Goal: Task Accomplishment & Management: Manage account settings

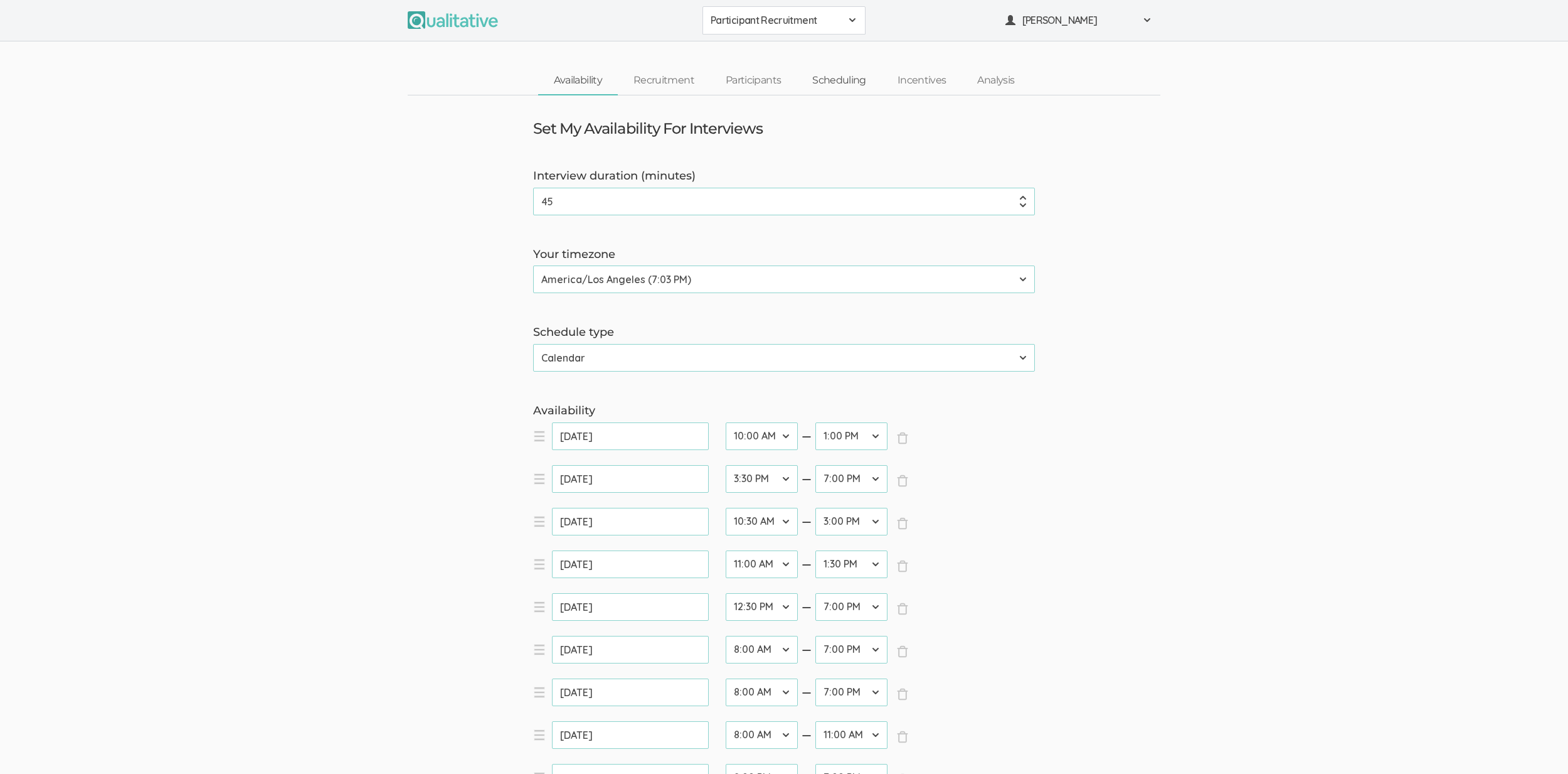
click at [845, 86] on link "Scheduling" at bounding box center [839, 81] width 86 height 27
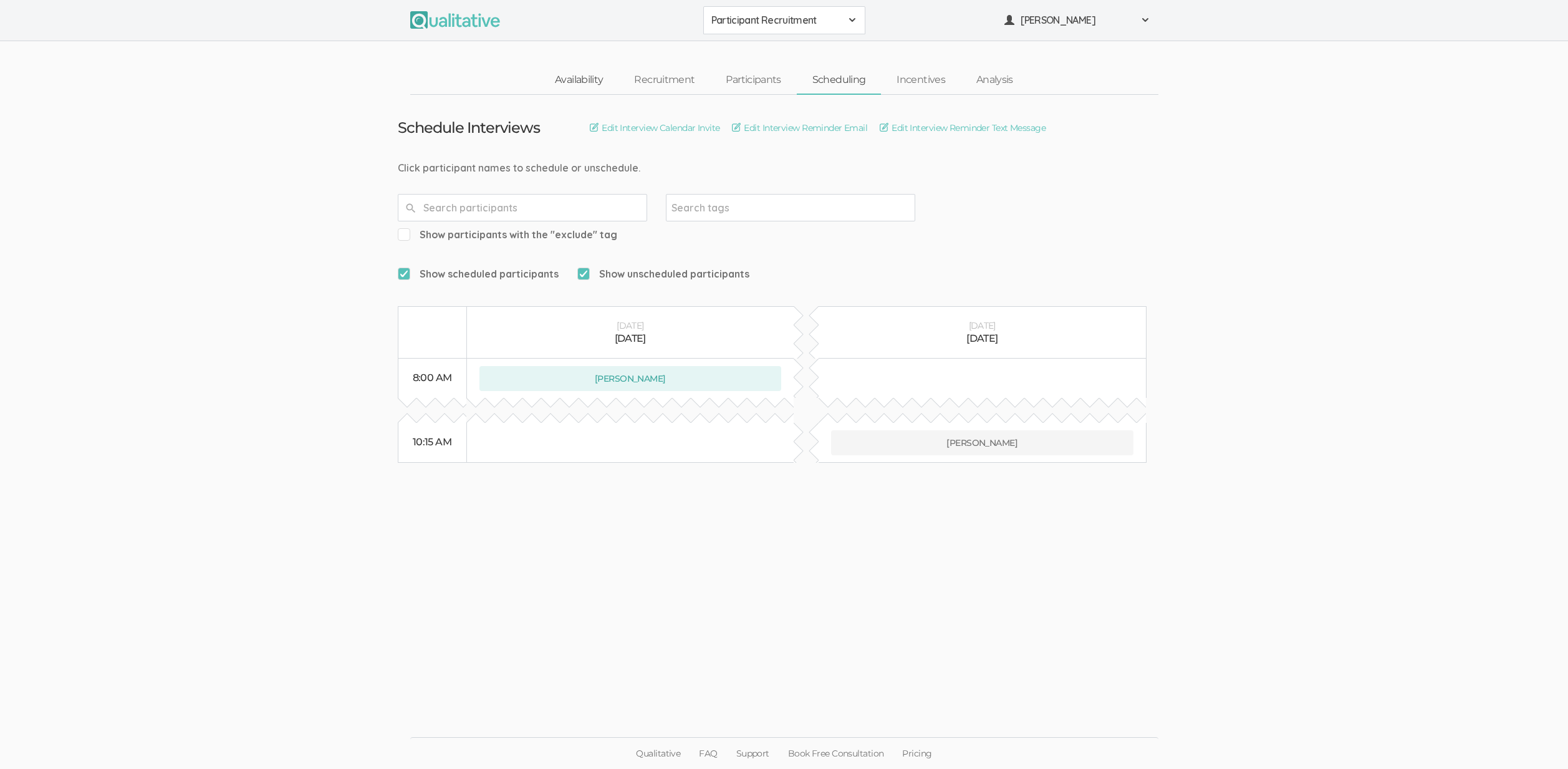
click at [577, 82] on link "Availability" at bounding box center [578, 81] width 79 height 27
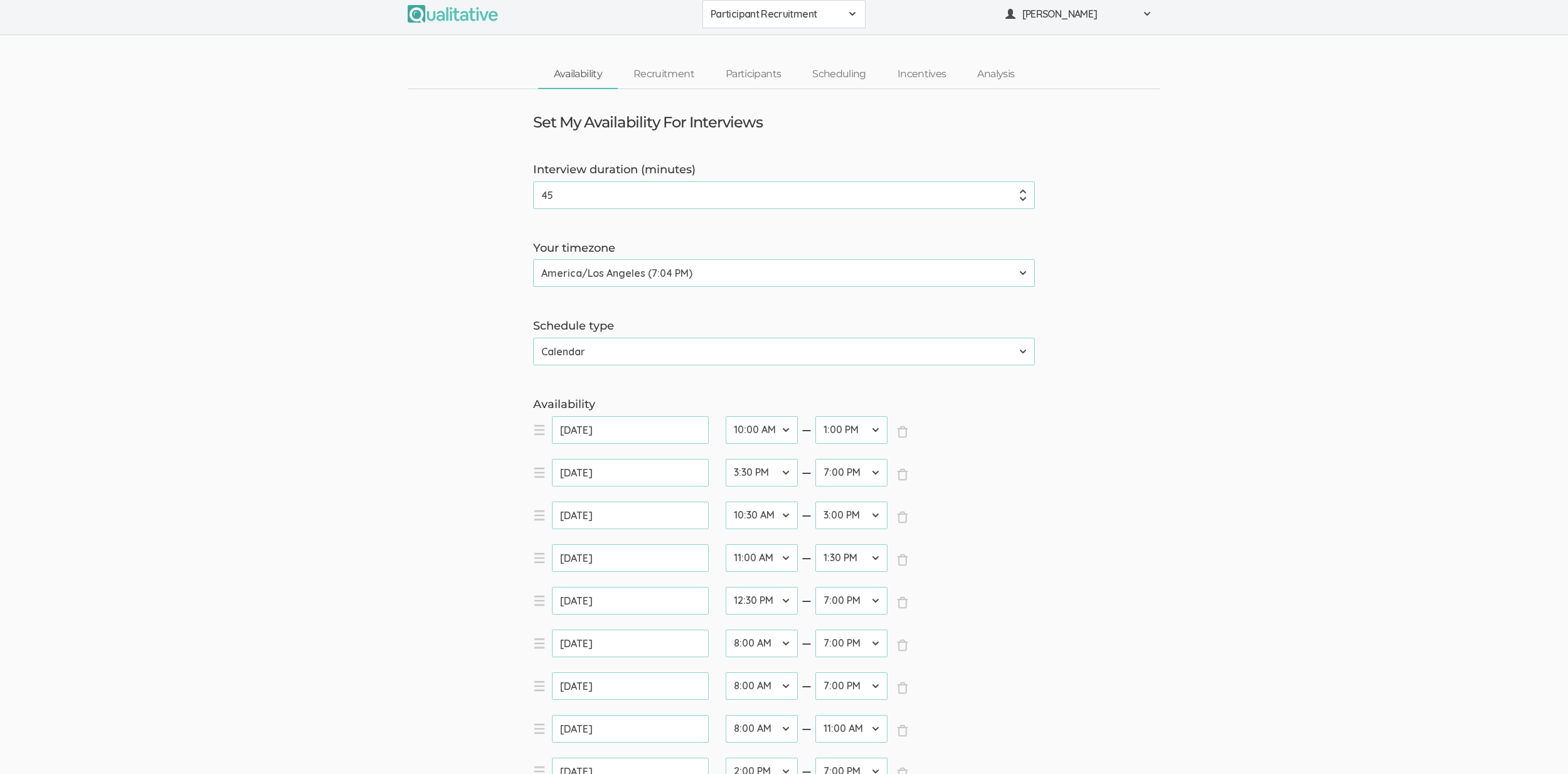
scroll to position [7, 0]
click at [750, 729] on select "12:00 AM 12:30 AM 1:00 AM 1:30 AM 2:00 AM 2:30 AM 3:00 AM 3:30 AM 4:00 AM 4:30 …" at bounding box center [761, 728] width 72 height 27
click at [725, 714] on select "12:00 AM 12:30 AM 1:00 AM 1:30 AM 2:00 AM 2:30 AM 3:00 AM 3:30 AM 4:00 AM 4:30 …" at bounding box center [761, 728] width 72 height 27
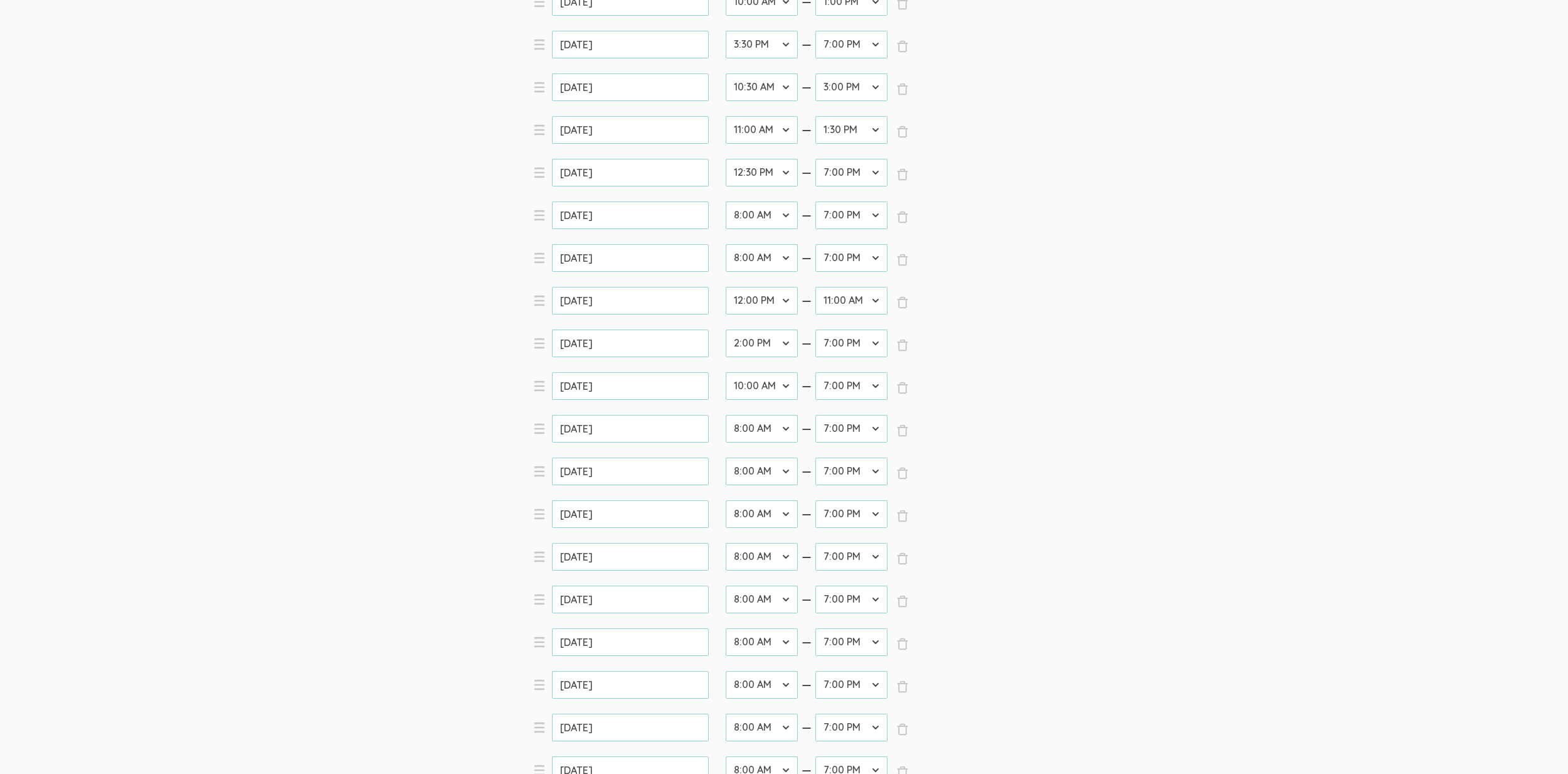
scroll to position [94, 0]
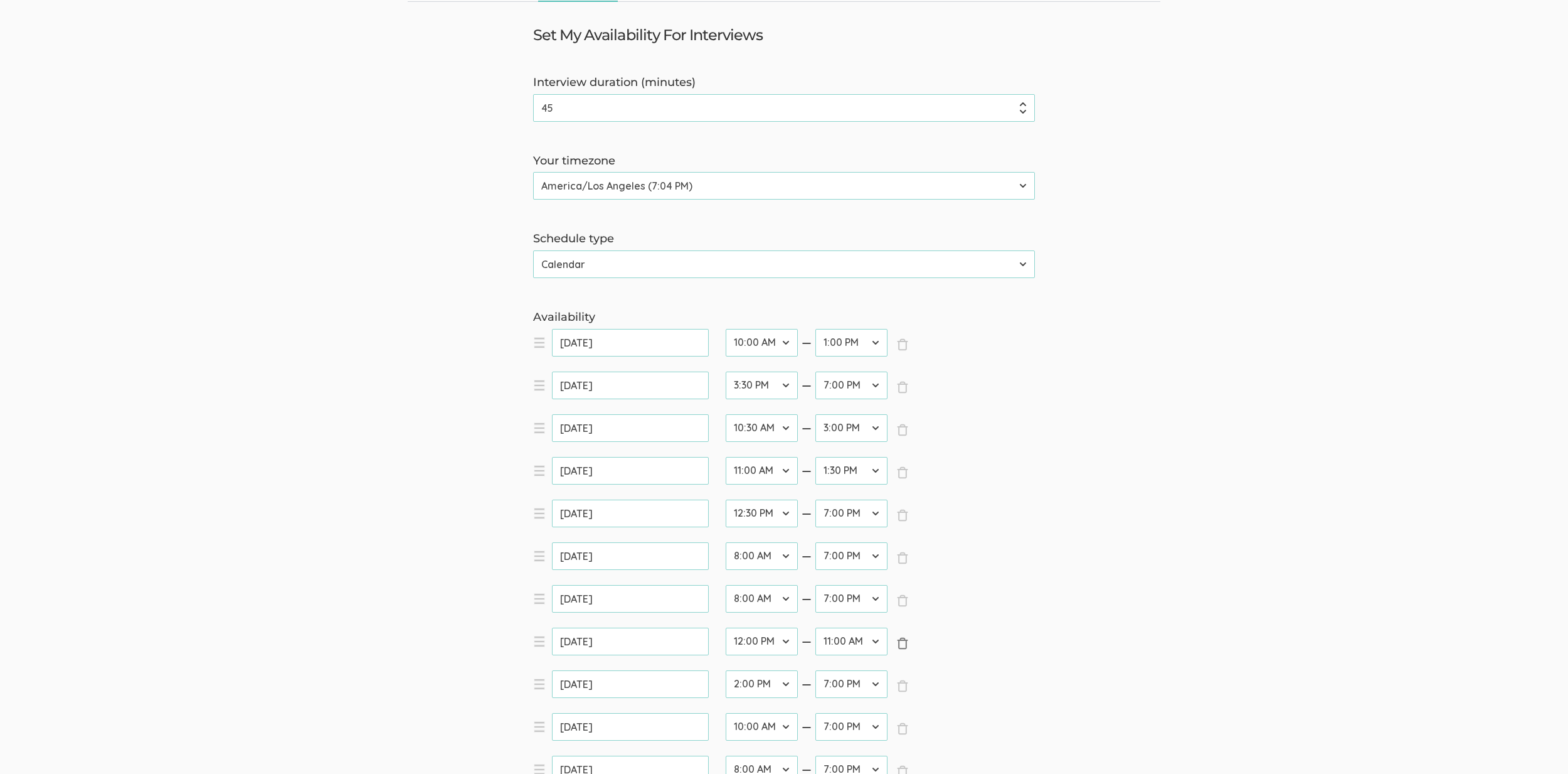
click at [904, 643] on span "×" at bounding box center [903, 644] width 13 height 13
select select "28"
select select "38"
type input "Sep 04, 2025"
select select "20"
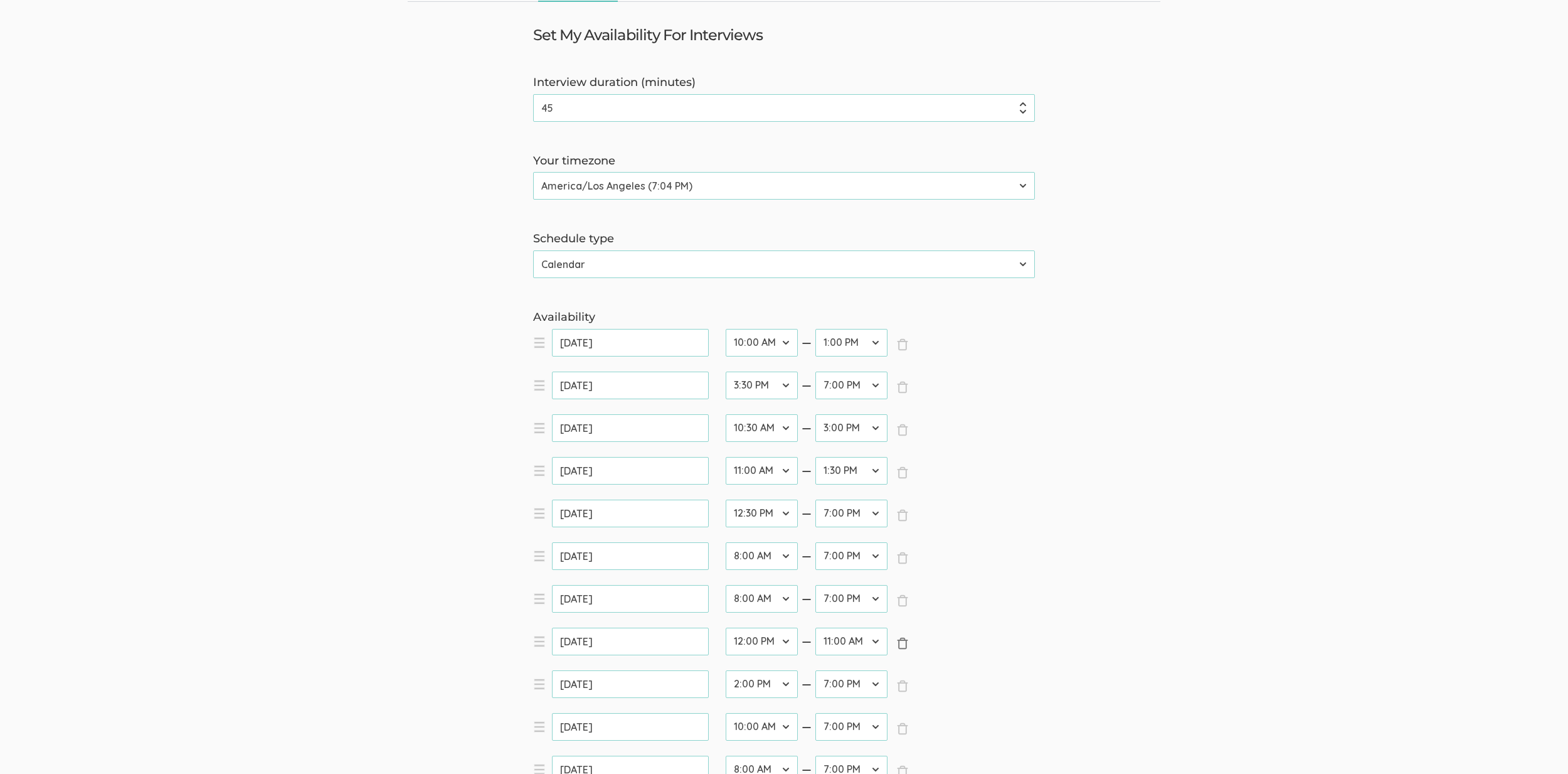
type input "Sep 06, 2025"
select select "16"
type input "Sep 08, 2025"
type input "Sep 10, 2025"
type input "Sep 12, 2025"
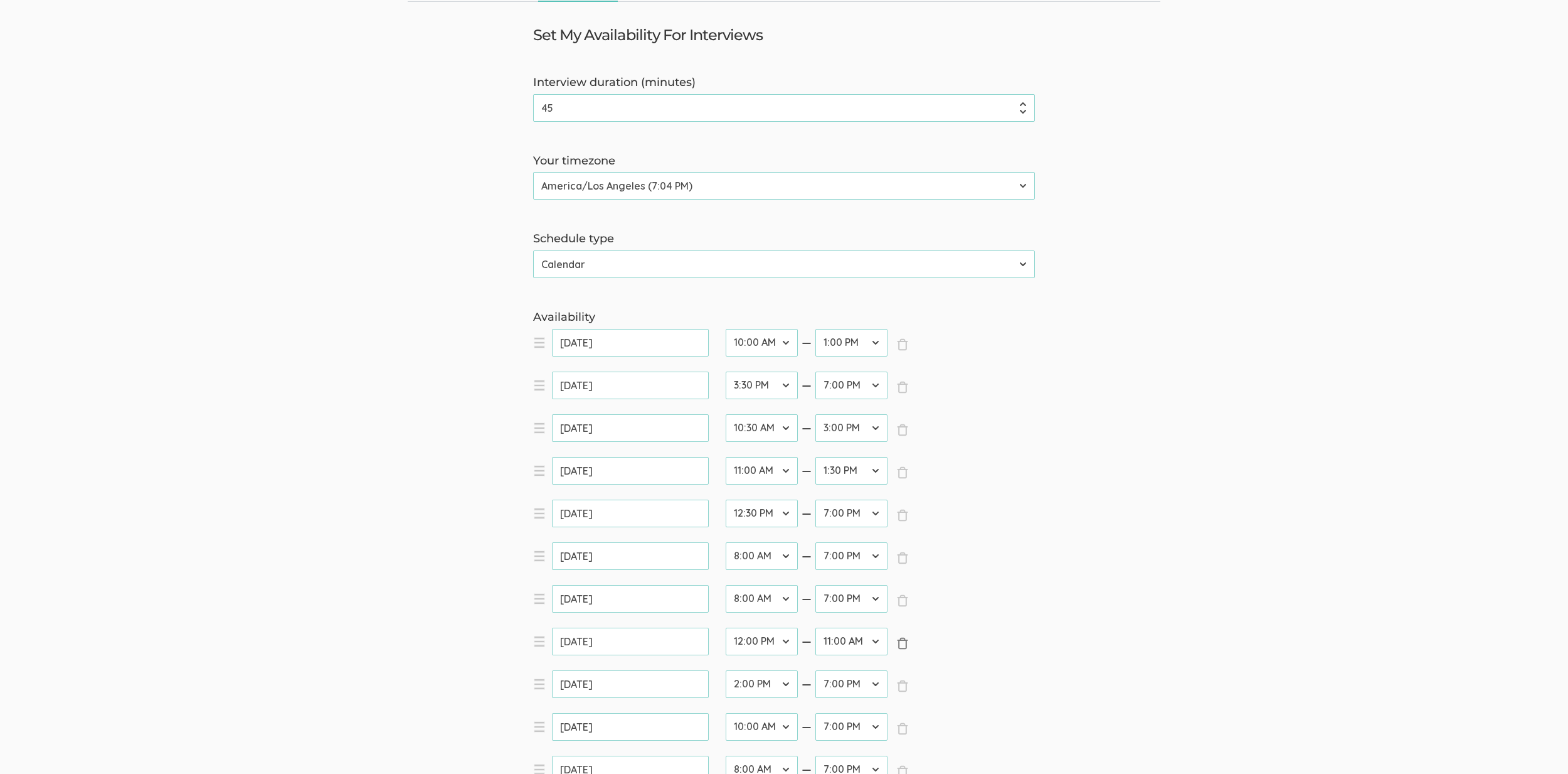
type input "Sep 14, 2025"
type input "Sep 16, 2025"
type input "Sep 18, 2025"
type input "Sep 20, 2025"
type input "Sep 22, 2025"
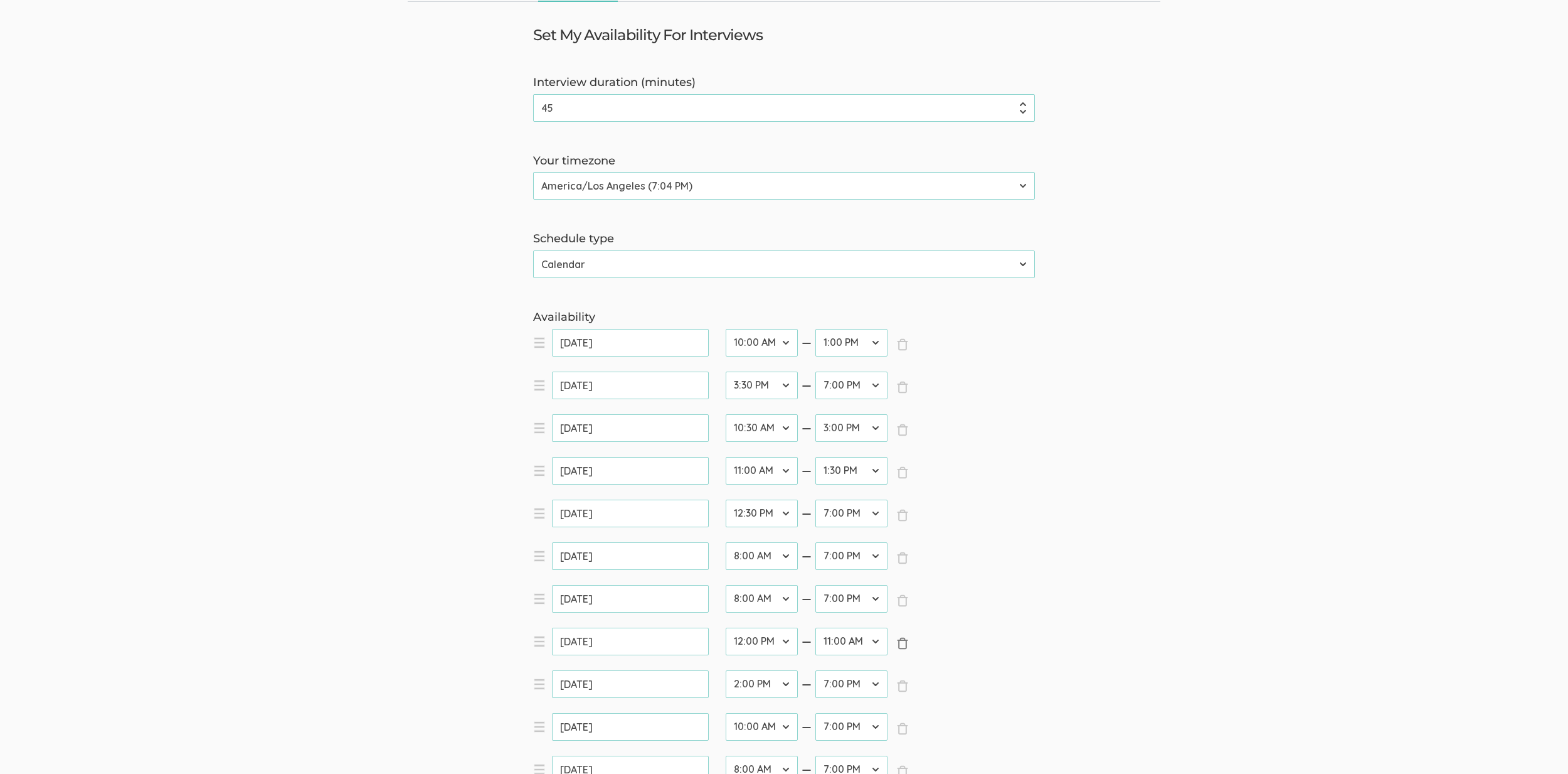
type input "Sep 24, 2025"
type input "Sep 26, 2025"
type input "Sep 28, 2025"
type input "Sep 30, 2025"
type input "Oct 02, 2025"
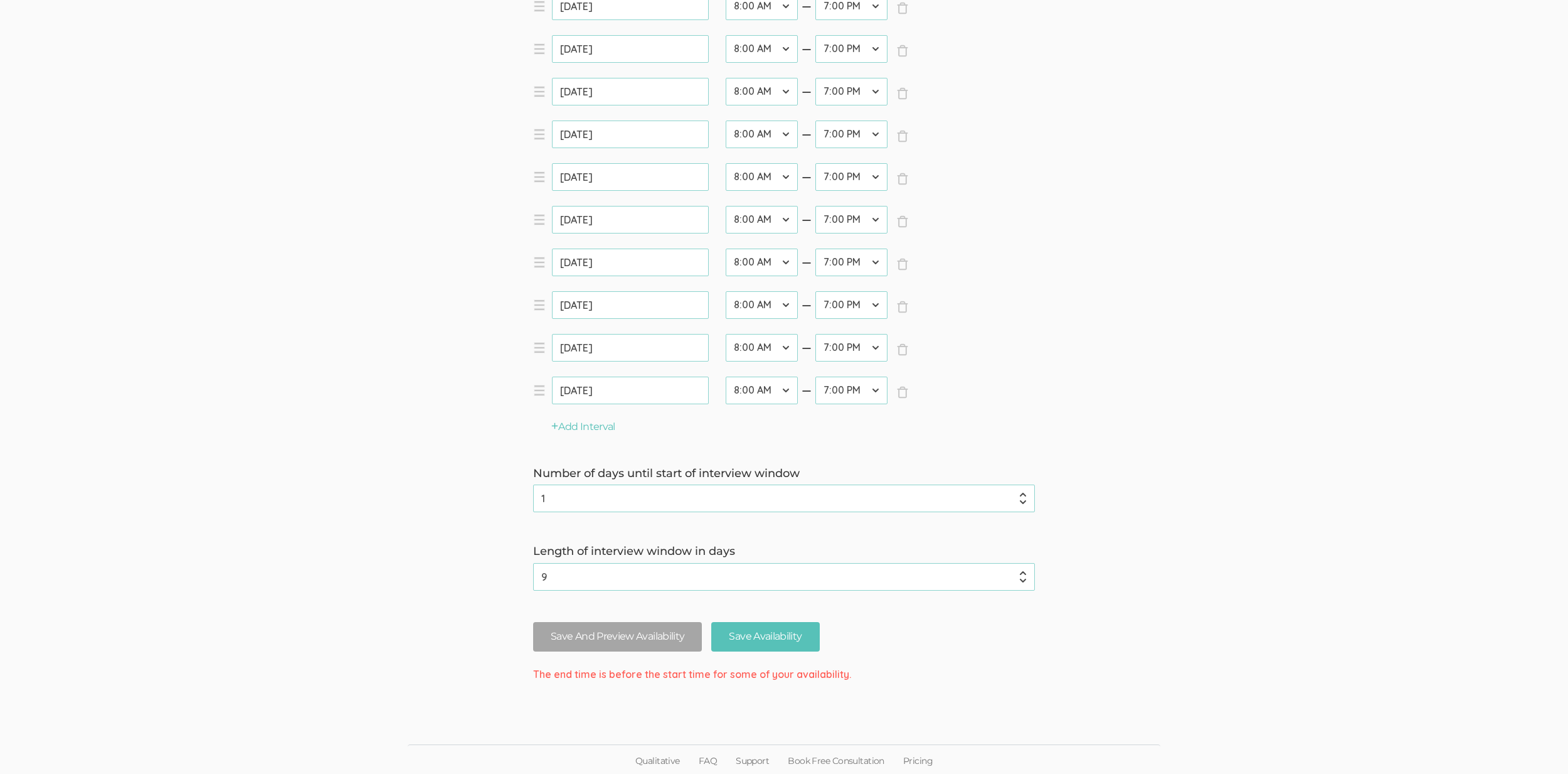
scroll to position [986, 0]
click at [624, 637] on button "Save And Preview Availability" at bounding box center [617, 635] width 169 height 29
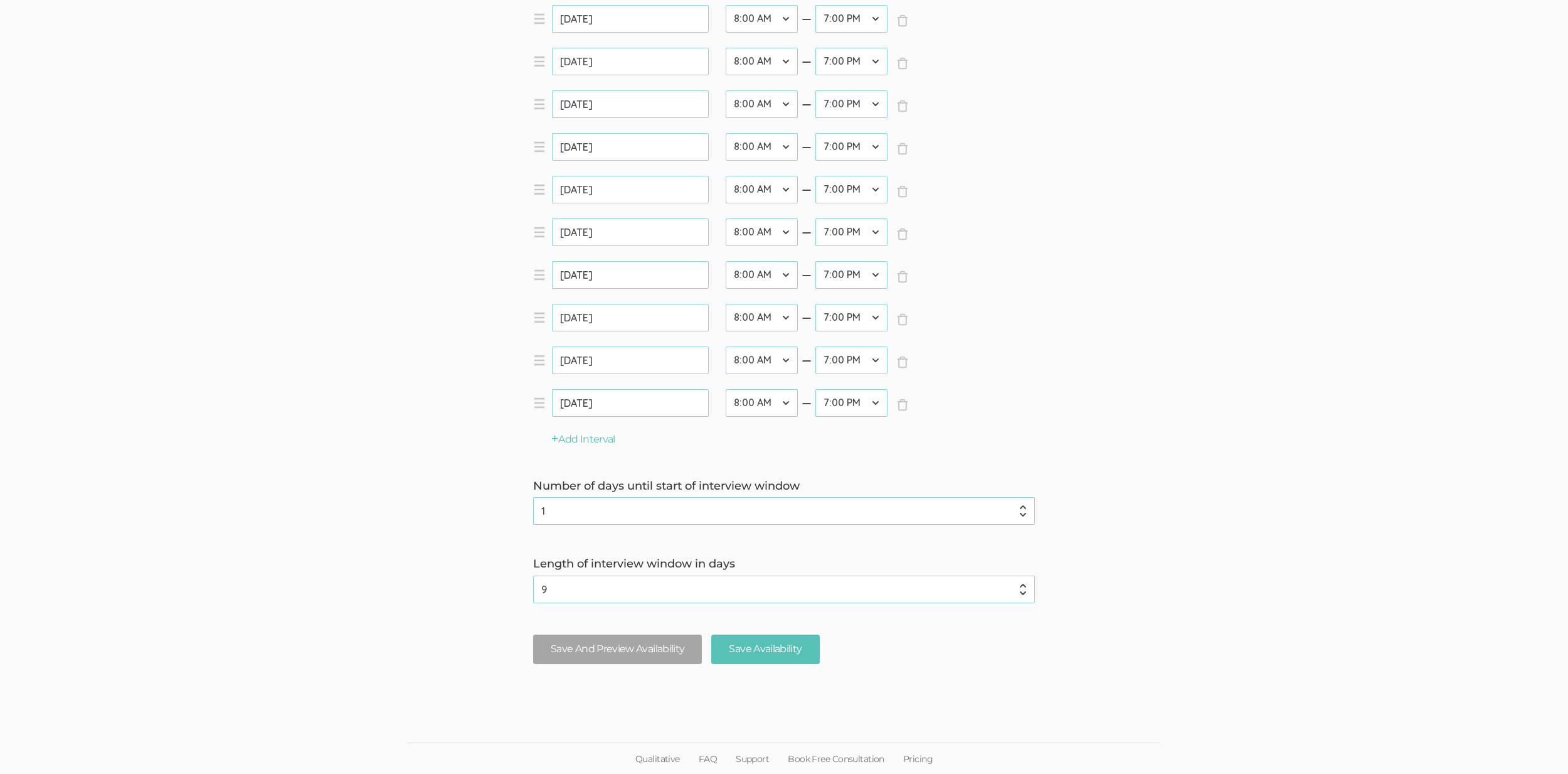
scroll to position [0, 0]
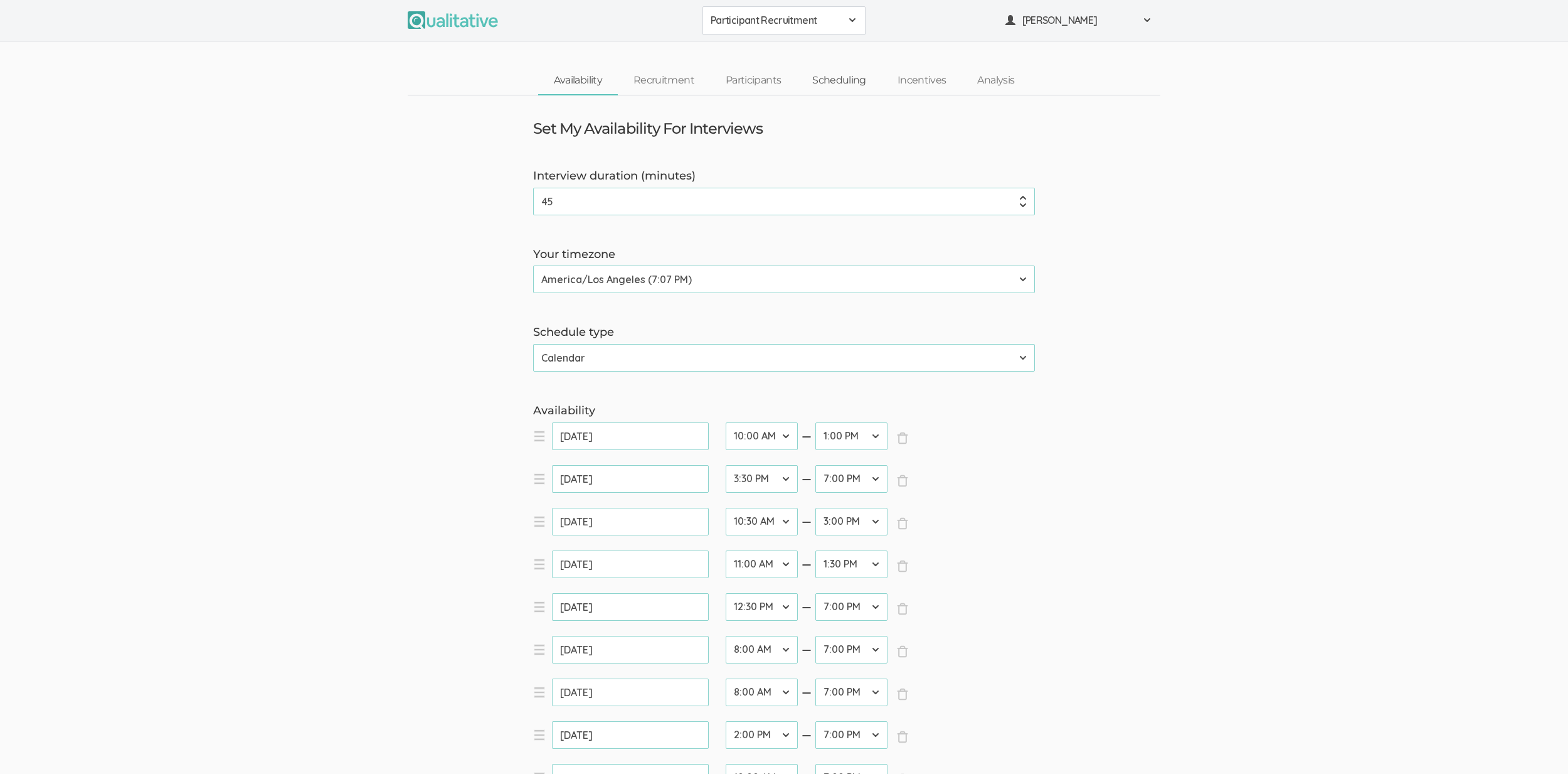
click at [835, 77] on link "Scheduling" at bounding box center [839, 81] width 86 height 27
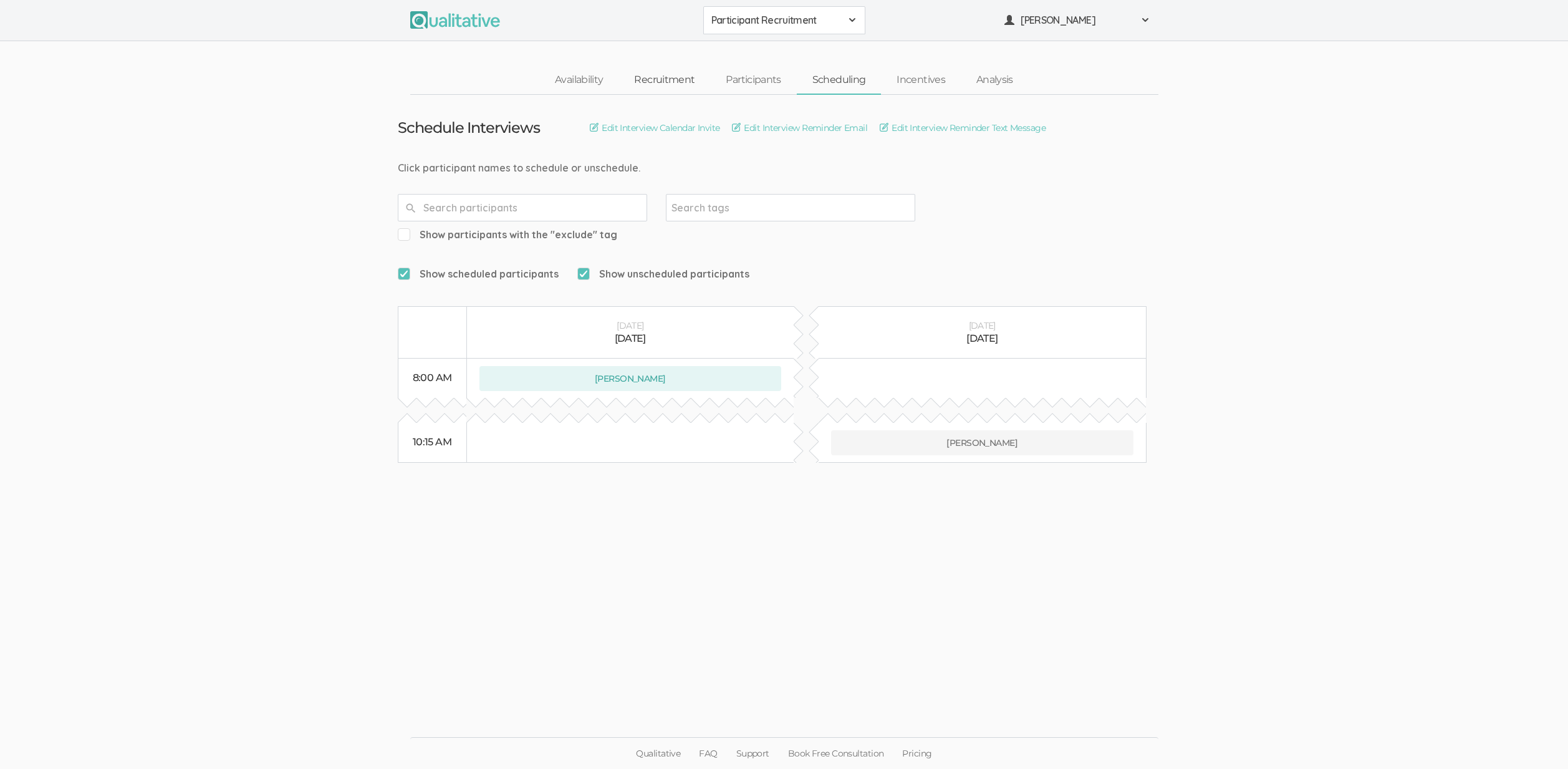
click at [655, 79] on link "Recruitment" at bounding box center [664, 81] width 91 height 27
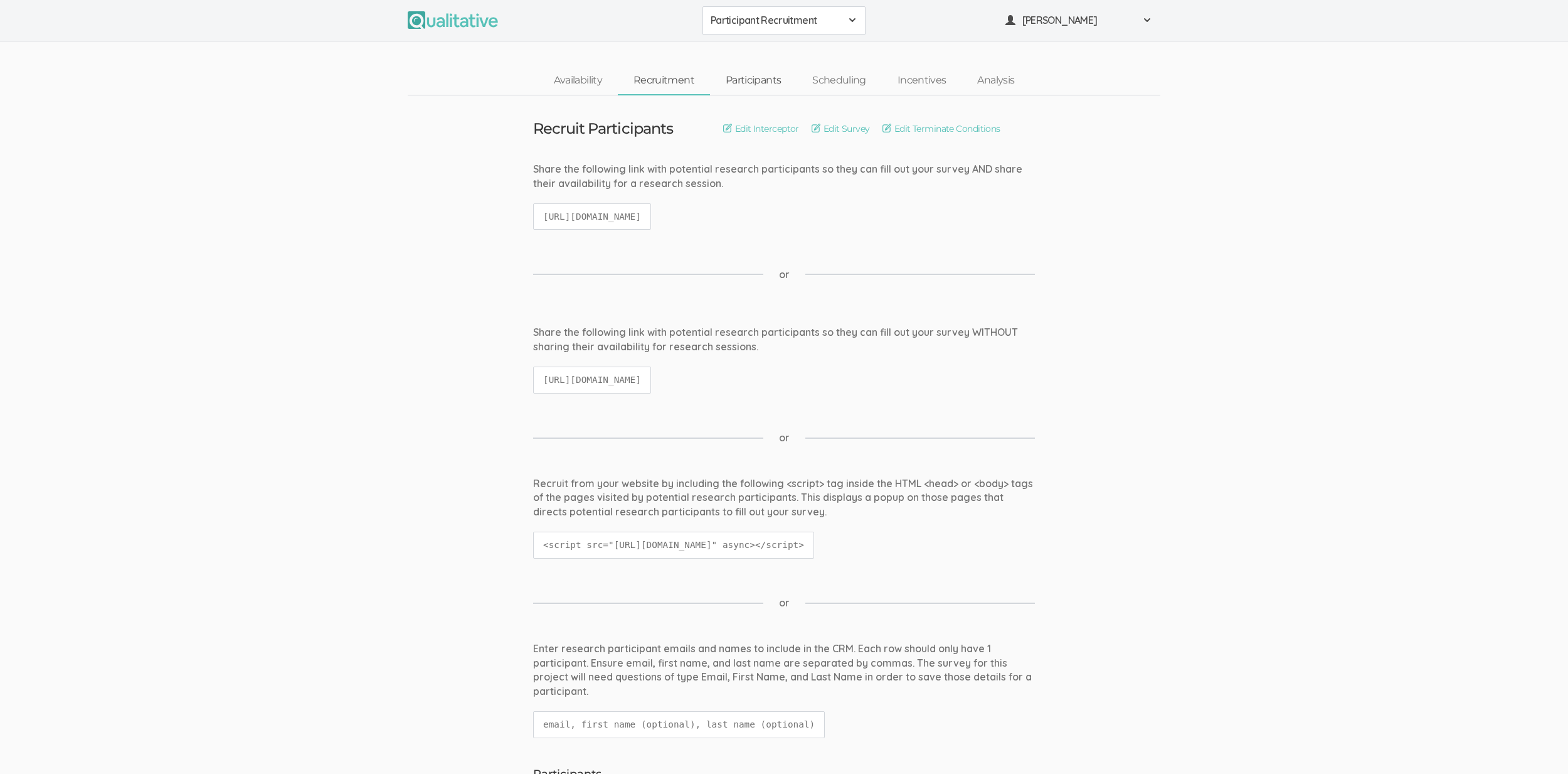
click at [733, 78] on link "Participants" at bounding box center [753, 81] width 87 height 27
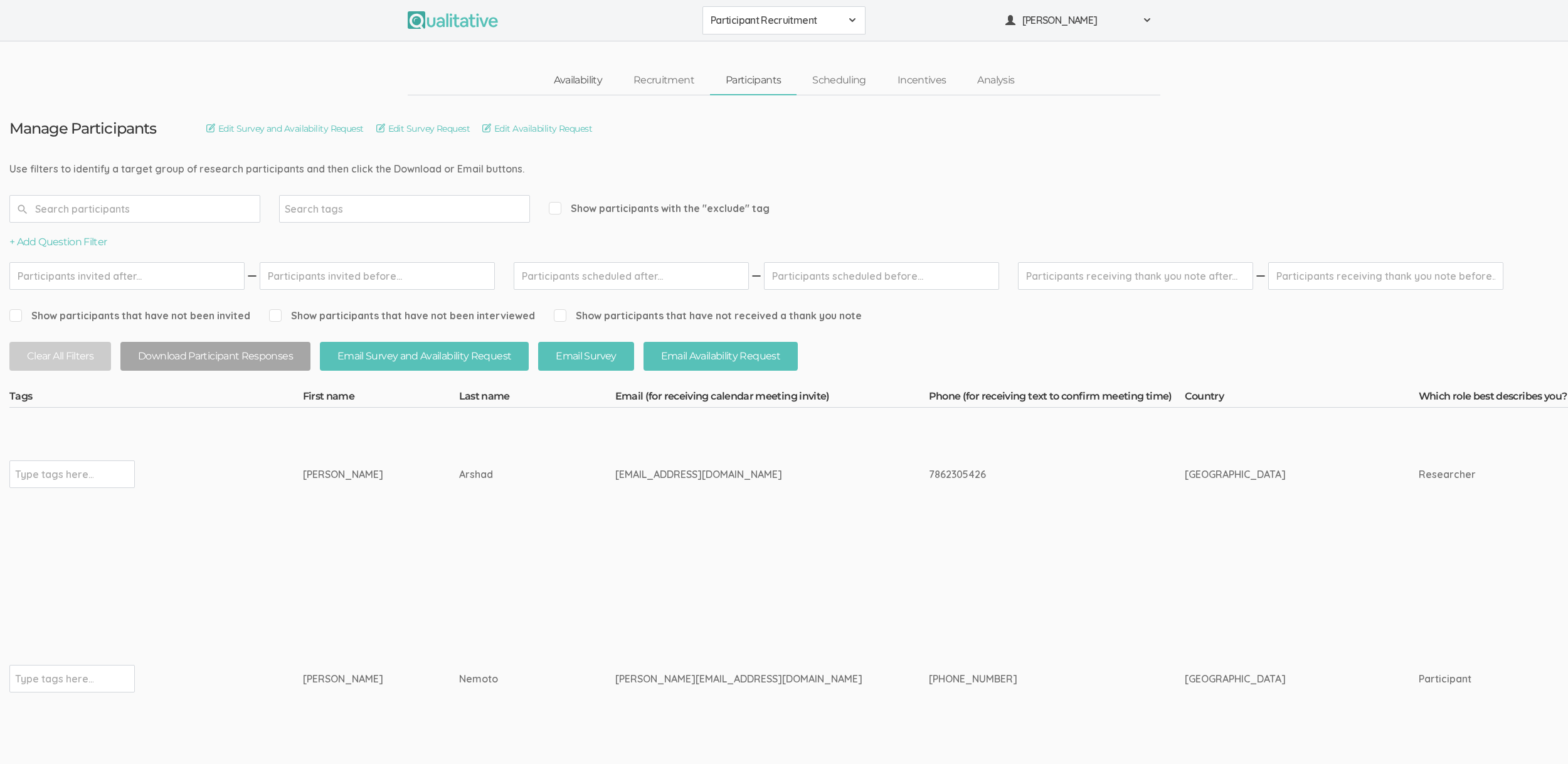
click at [567, 81] on link "Availability" at bounding box center [578, 81] width 79 height 27
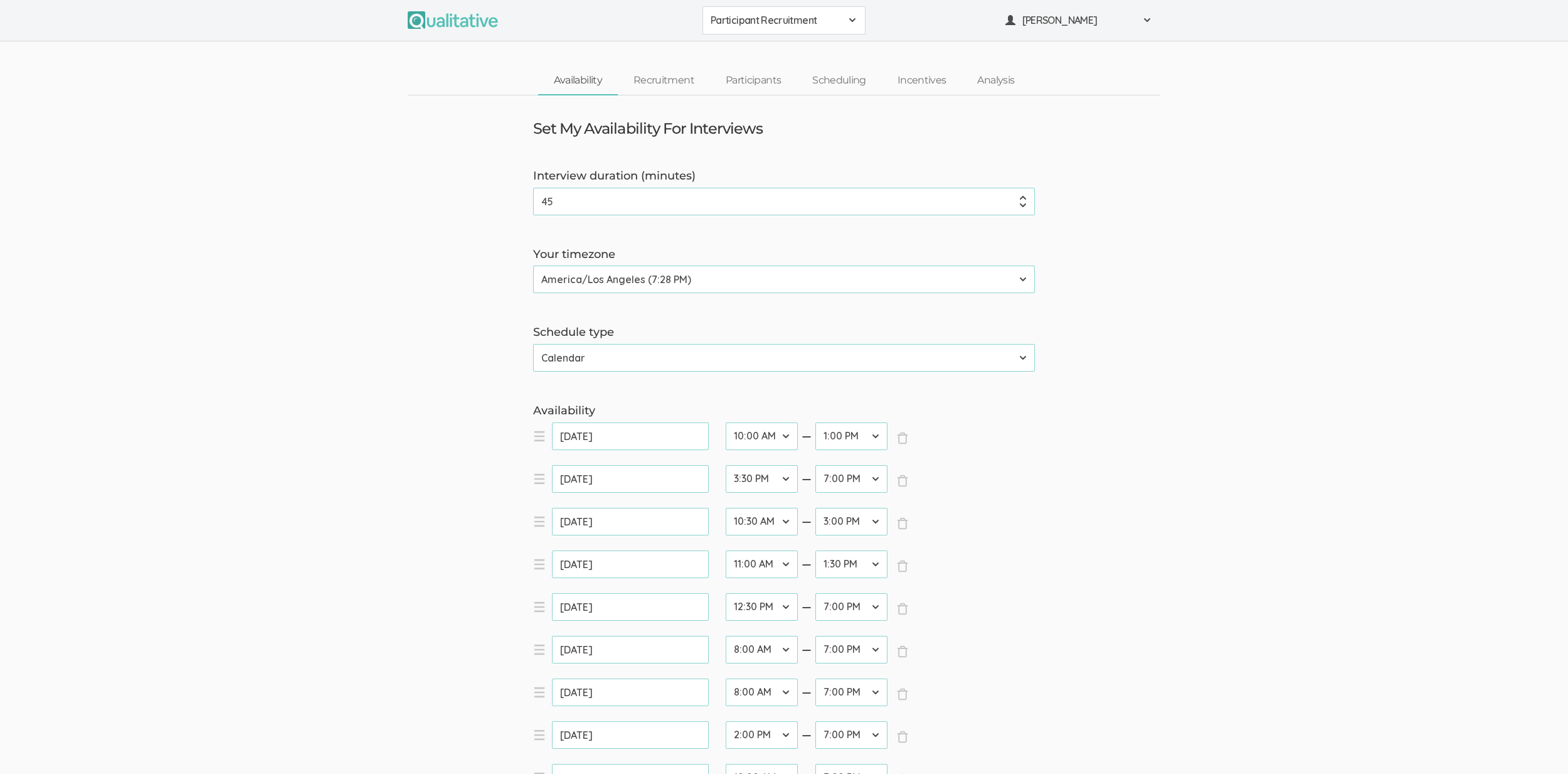
click at [778, 647] on select "12:00 AM 12:30 AM 1:00 AM 1:30 AM 2:00 AM 2:30 AM 3:00 AM 3:30 AM 4:00 AM 4:30 …" at bounding box center [761, 649] width 72 height 27
click at [725, 635] on select "12:00 AM 12:30 AM 1:00 AM 1:30 AM 2:00 AM 2:30 AM 3:00 AM 3:30 AM 4:00 AM 4:30 …" at bounding box center [761, 649] width 72 height 27
click at [768, 644] on select "12:00 AM 12:30 AM 1:00 AM 1:30 AM 2:00 AM 2:30 AM 3:00 AM 3:30 AM 4:00 AM 4:30 …" at bounding box center [761, 649] width 72 height 27
select select "28"
click at [725, 635] on select "12:00 AM 12:30 AM 1:00 AM 1:30 AM 2:00 AM 2:30 AM 3:00 AM 3:30 AM 4:00 AM 4:30 …" at bounding box center [761, 649] width 72 height 27
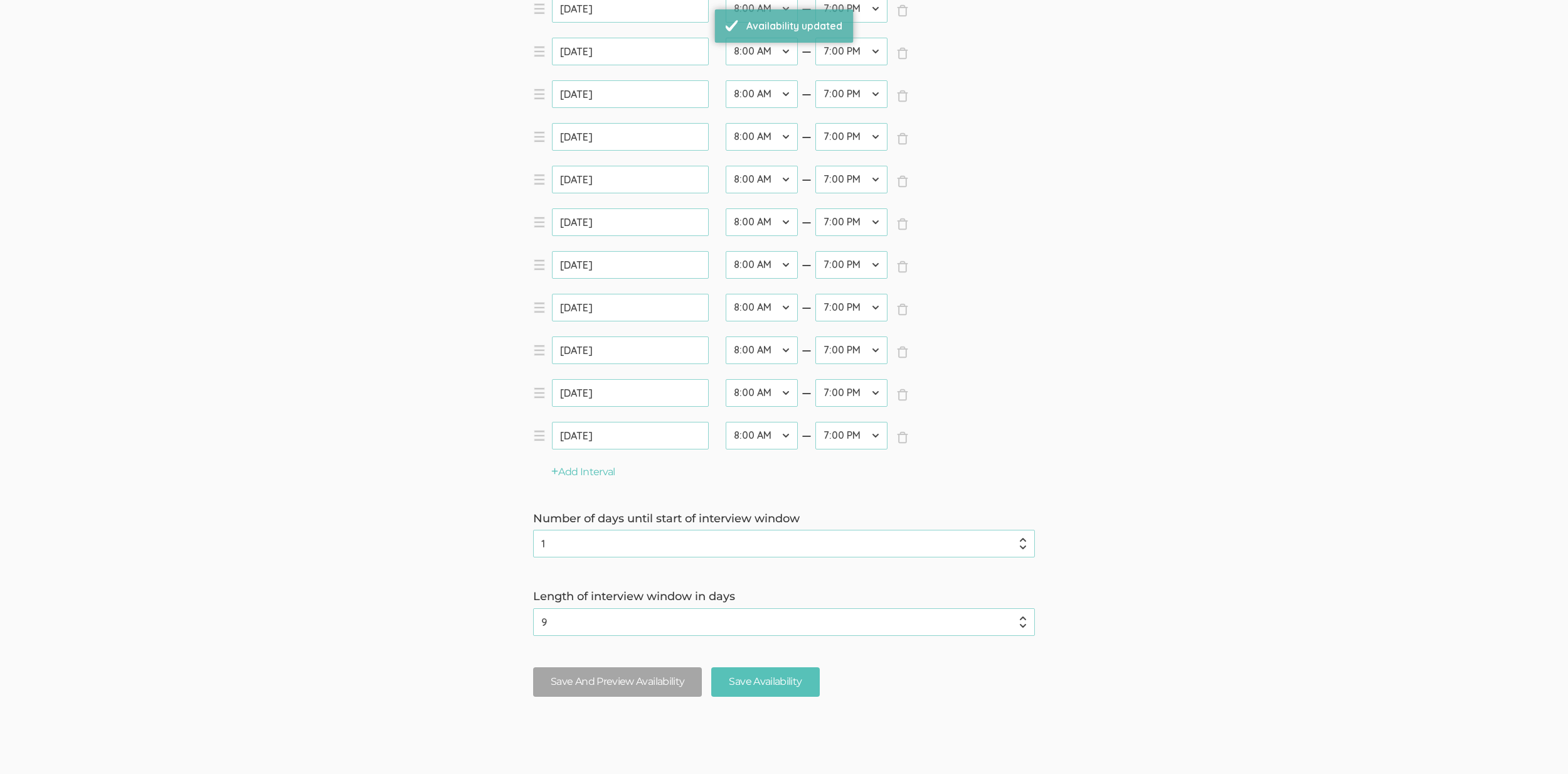
scroll to position [972, 0]
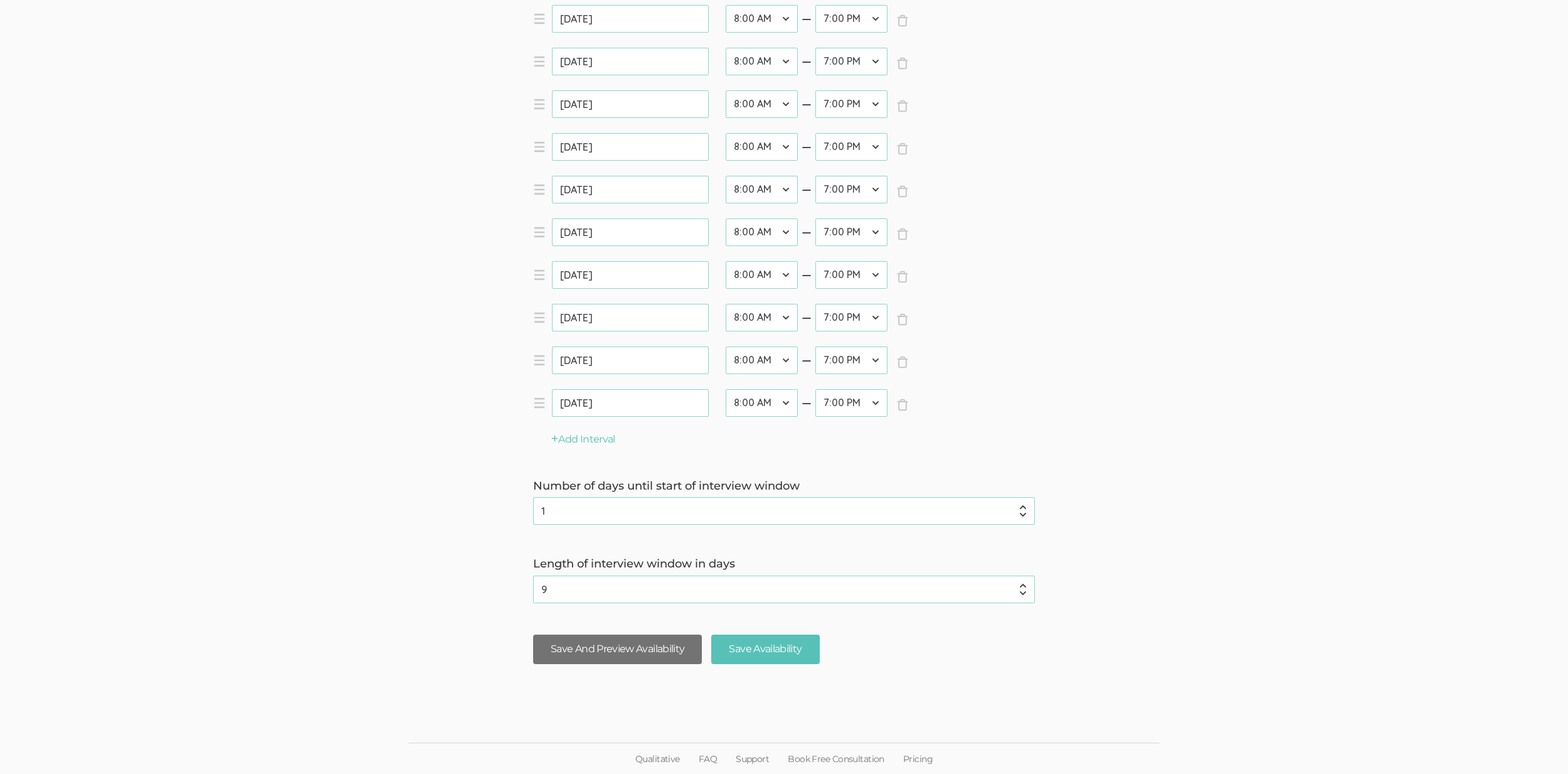
click at [606, 654] on button "Save And Preview Availability" at bounding box center [617, 649] width 169 height 29
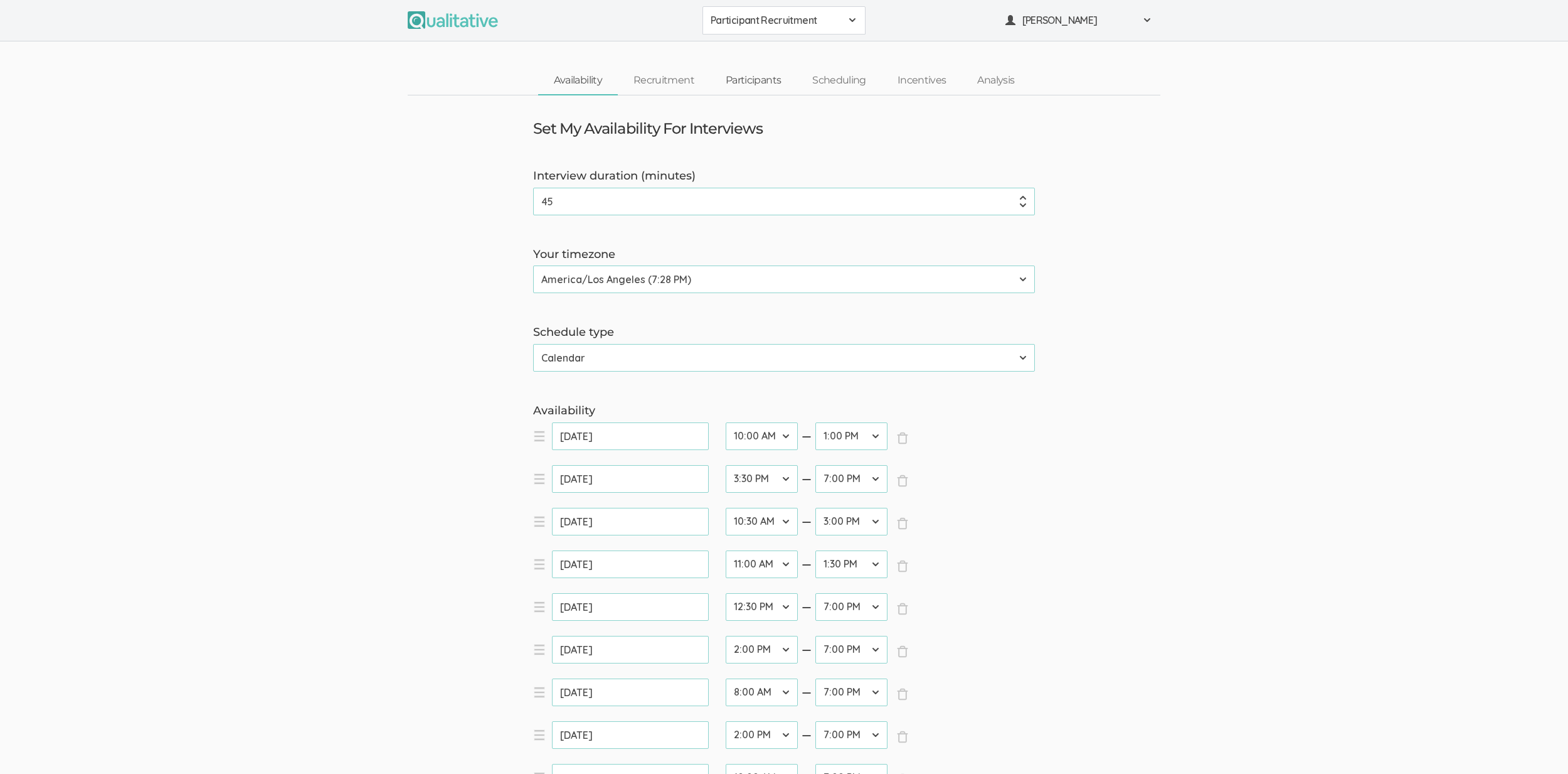
click at [741, 79] on link "Participants" at bounding box center [753, 81] width 87 height 27
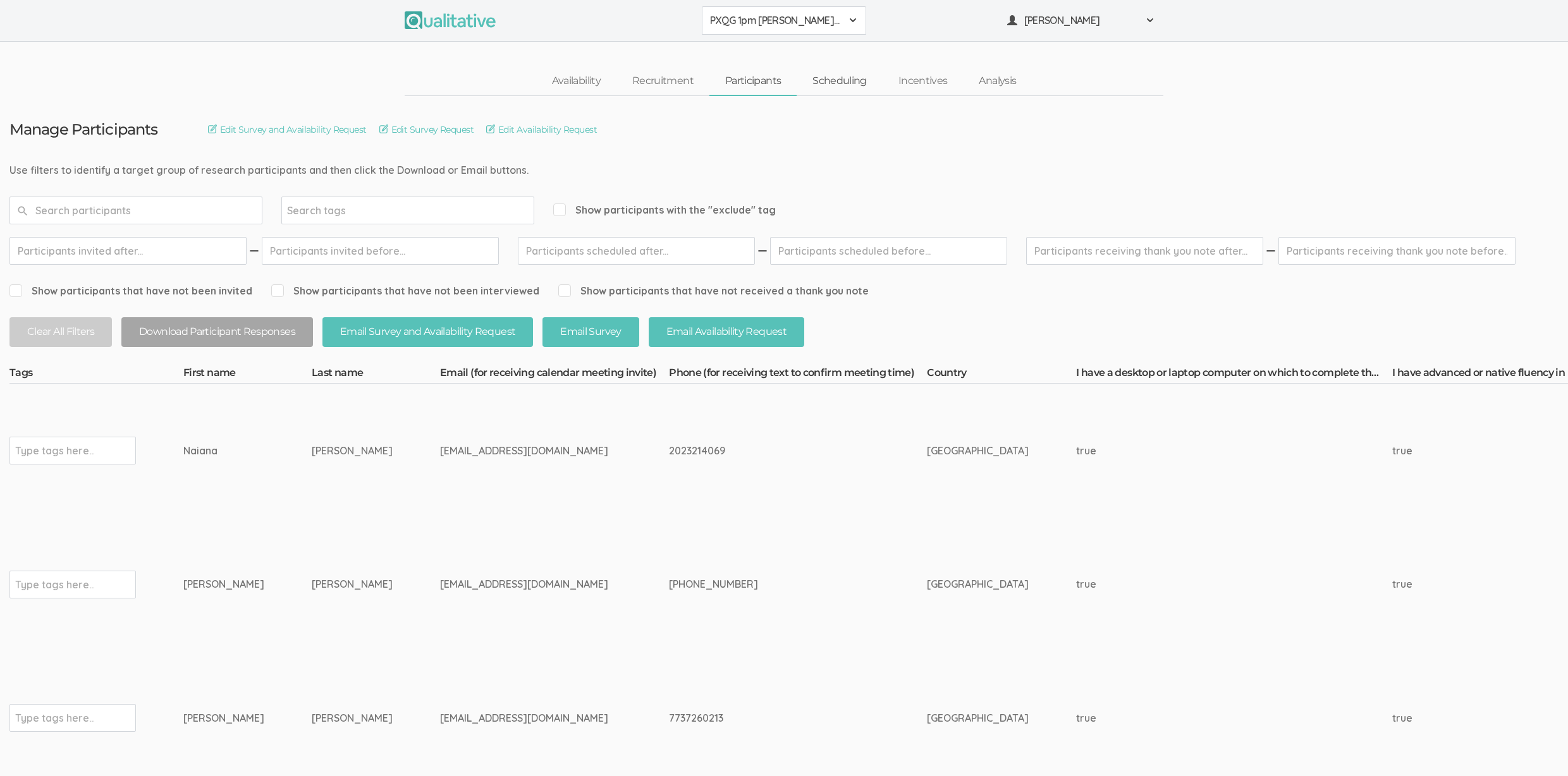
click at [846, 86] on link "Scheduling" at bounding box center [840, 82] width 86 height 28
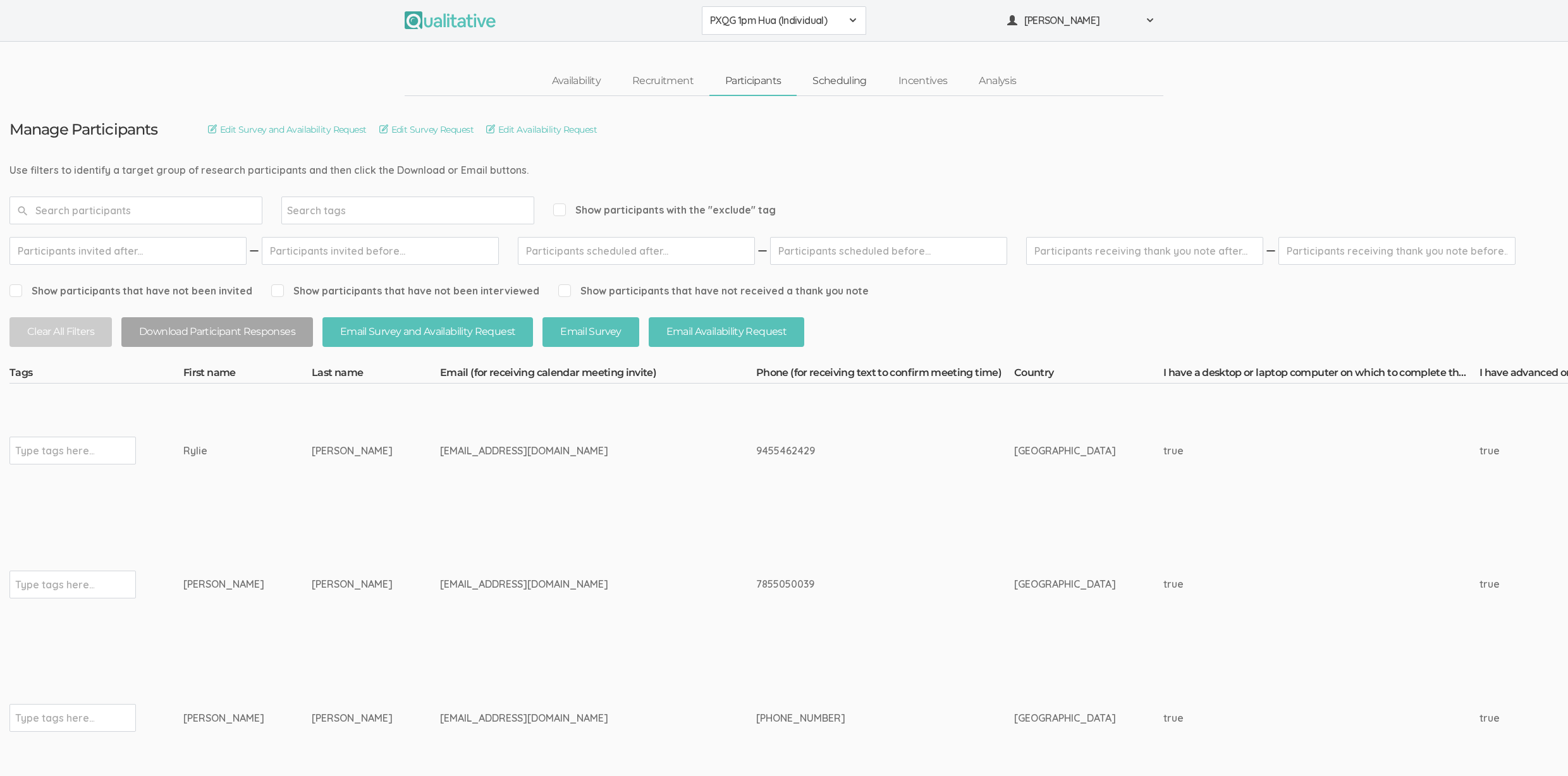
click at [855, 82] on link "Scheduling" at bounding box center [840, 82] width 86 height 28
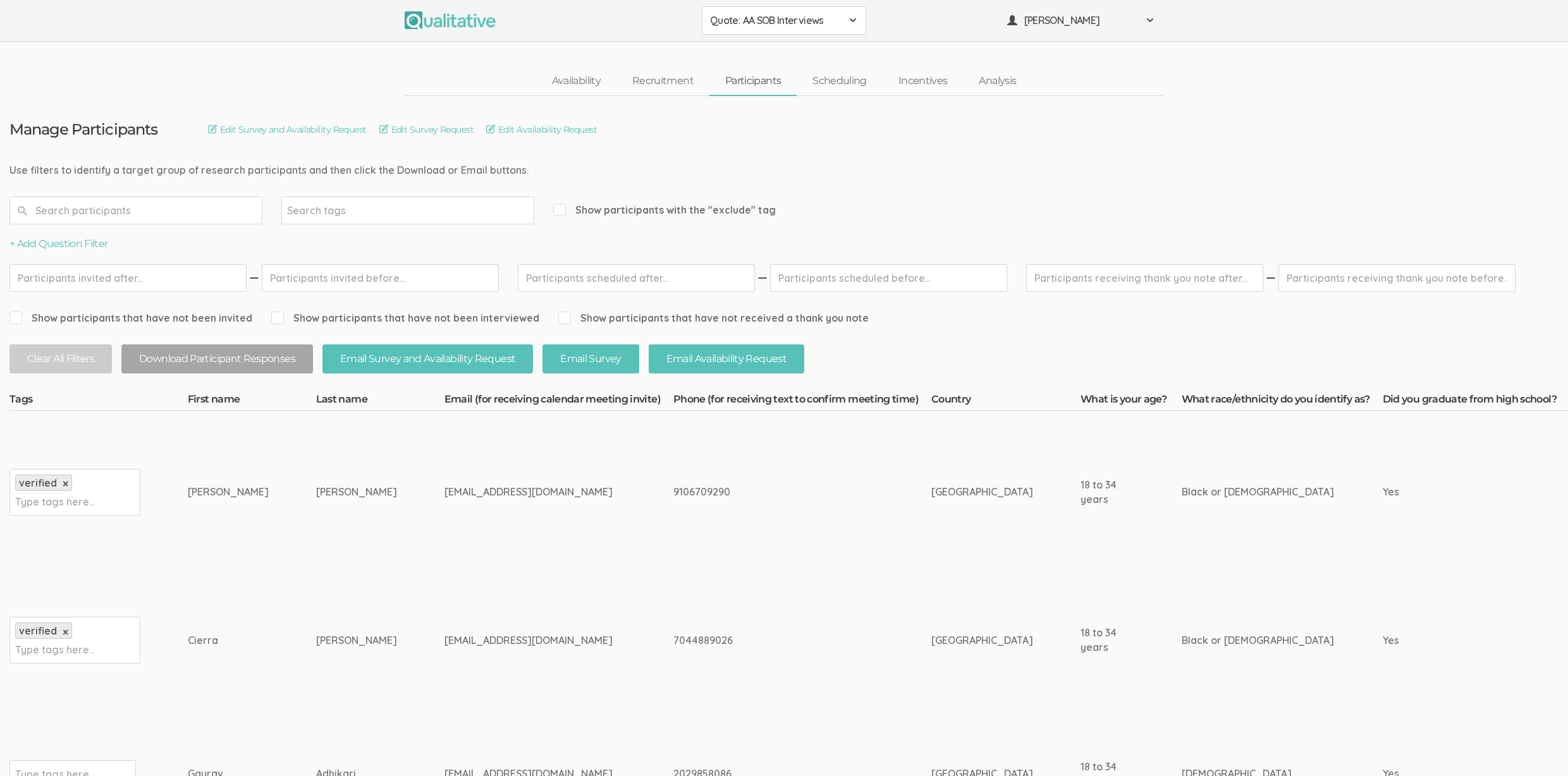
click at [525, 493] on div "[EMAIL_ADDRESS][DOMAIN_NAME]" at bounding box center [536, 492] width 182 height 15
copy tr "[EMAIL_ADDRESS][DOMAIN_NAME]"
click at [397, 493] on td "[PERSON_NAME]" at bounding box center [380, 492] width 129 height 163
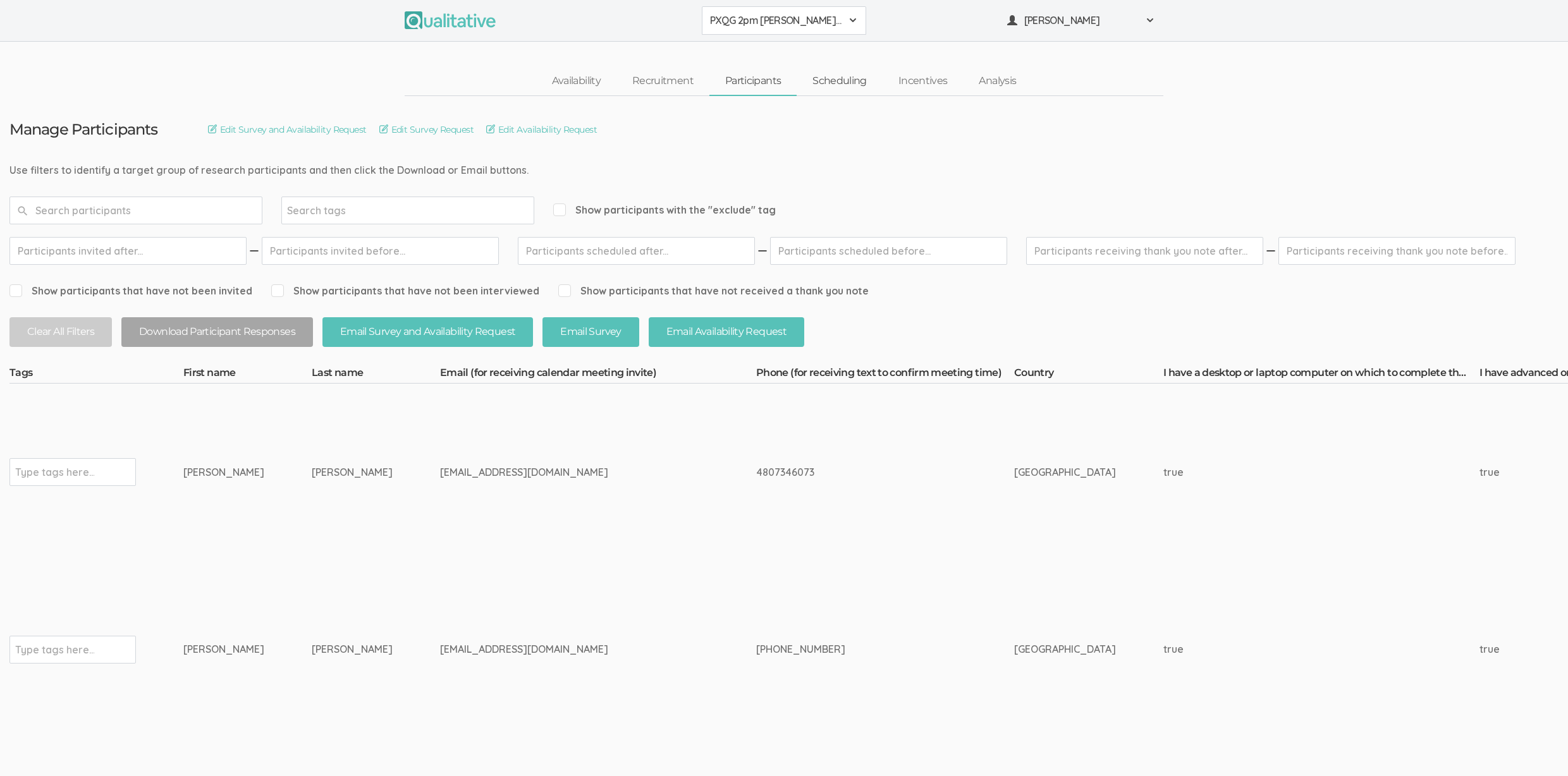
click at [855, 82] on link "Scheduling" at bounding box center [840, 82] width 86 height 28
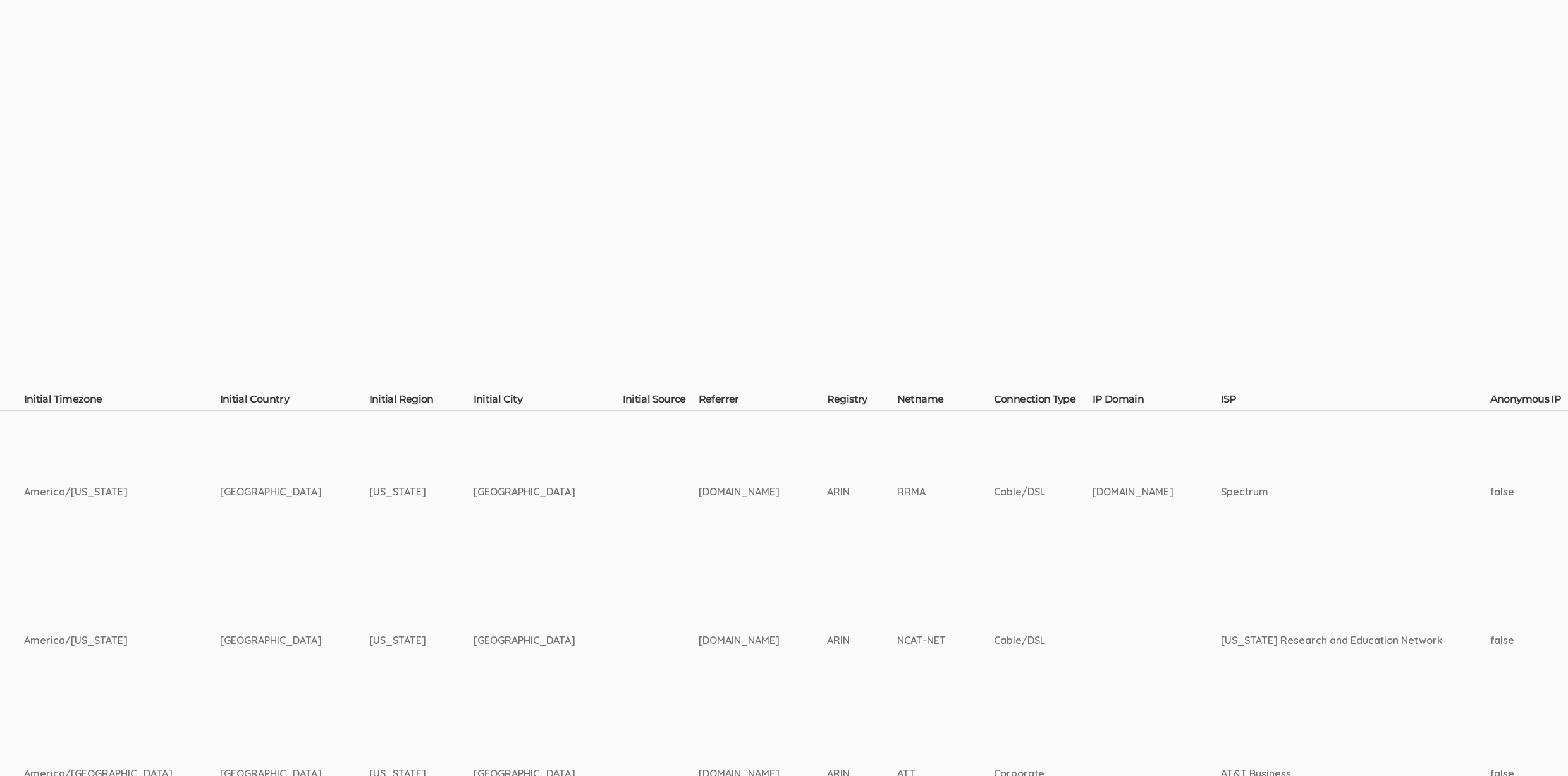
scroll to position [0, 4088]
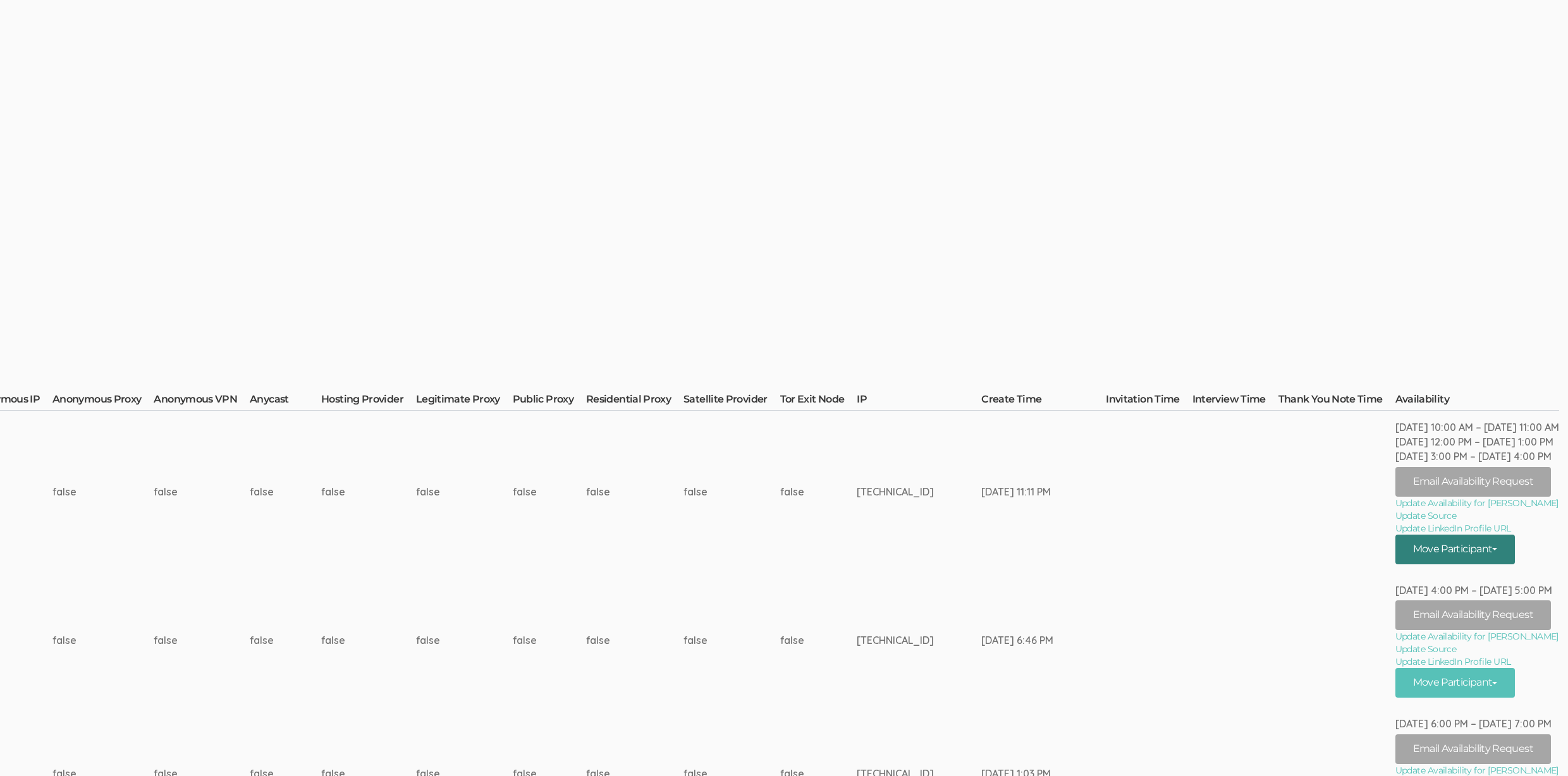
click at [1467, 548] on button "Move Participant" at bounding box center [1455, 549] width 120 height 29
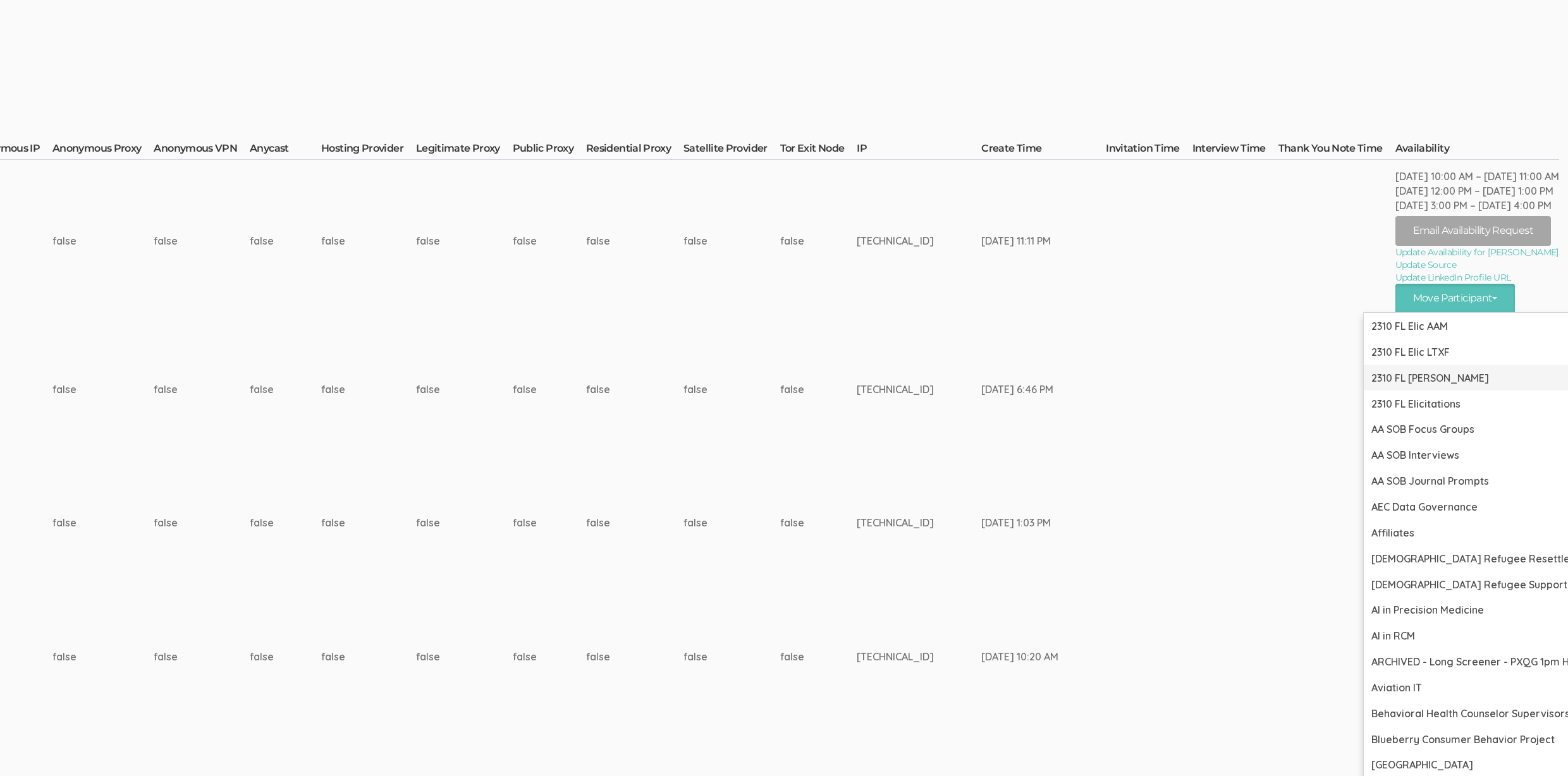
scroll to position [252, 4088]
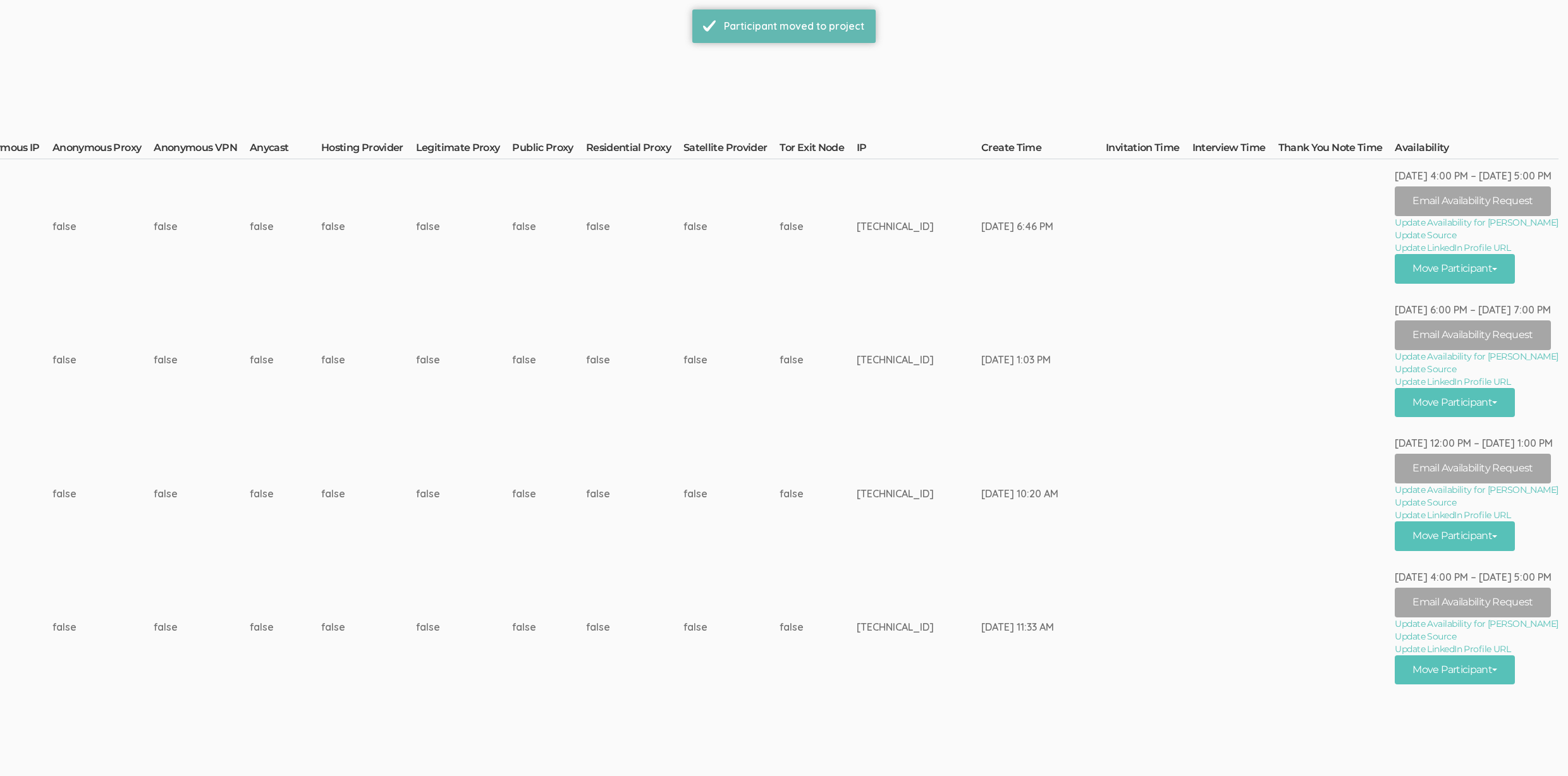
scroll to position [0, 0]
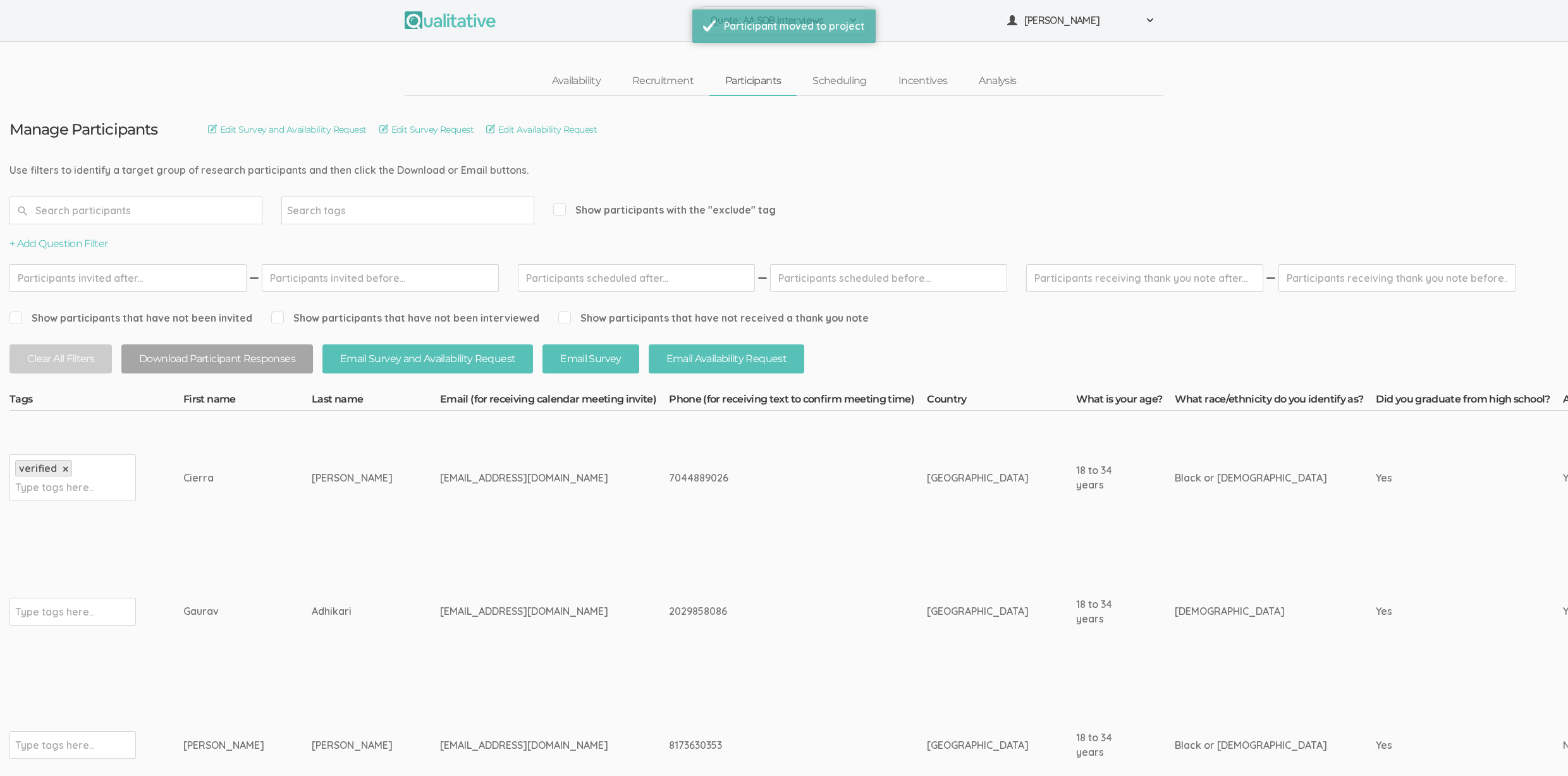
click at [440, 559] on td "adhikarigaurav78@gmail.com" at bounding box center [554, 612] width 229 height 134
click at [311, 437] on td "Reynolds" at bounding box center [376, 478] width 129 height 134
click at [209, 526] on td "Cierra" at bounding box center [248, 478] width 129 height 134
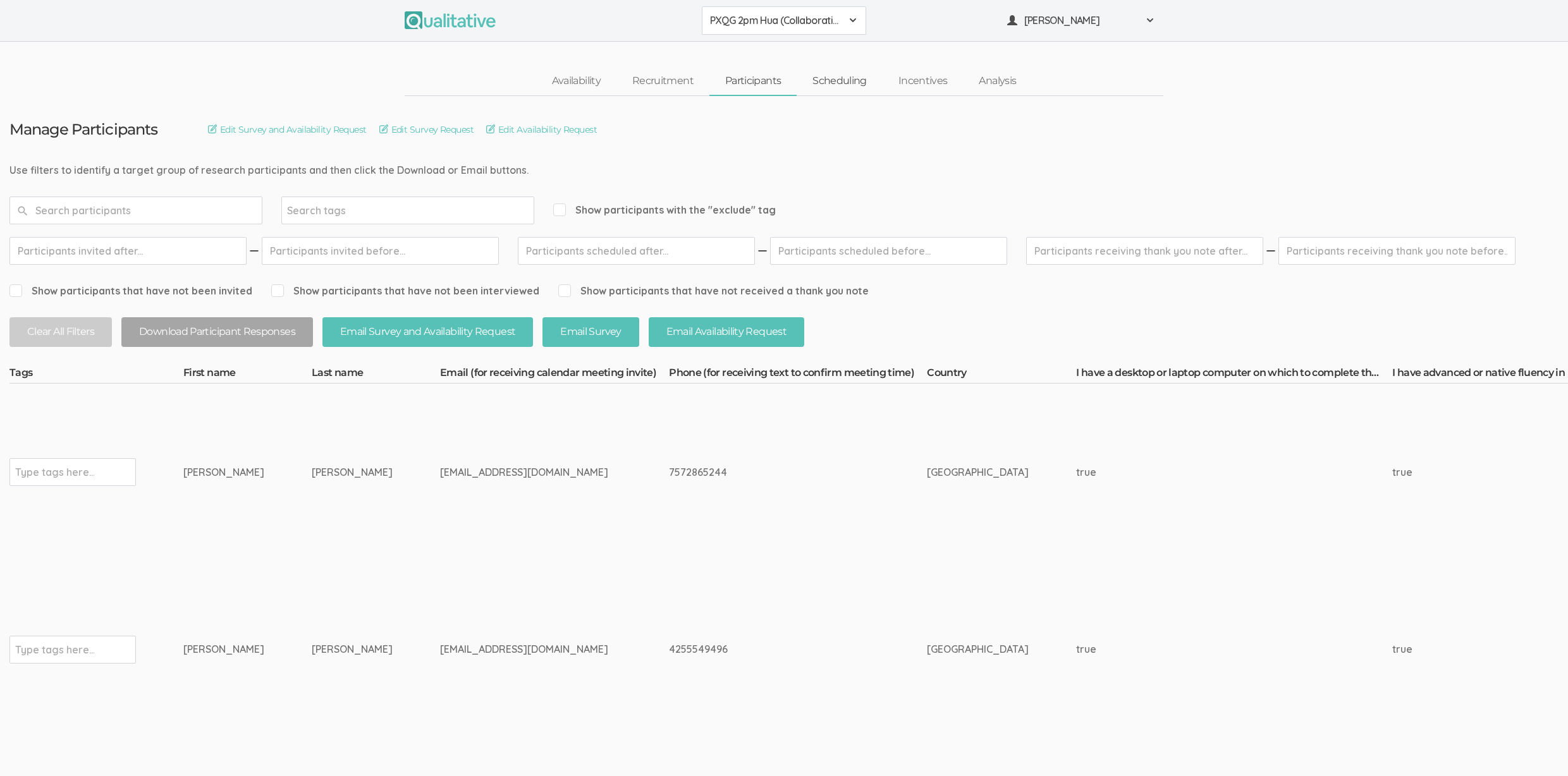
click at [855, 85] on link "Scheduling" at bounding box center [840, 82] width 86 height 28
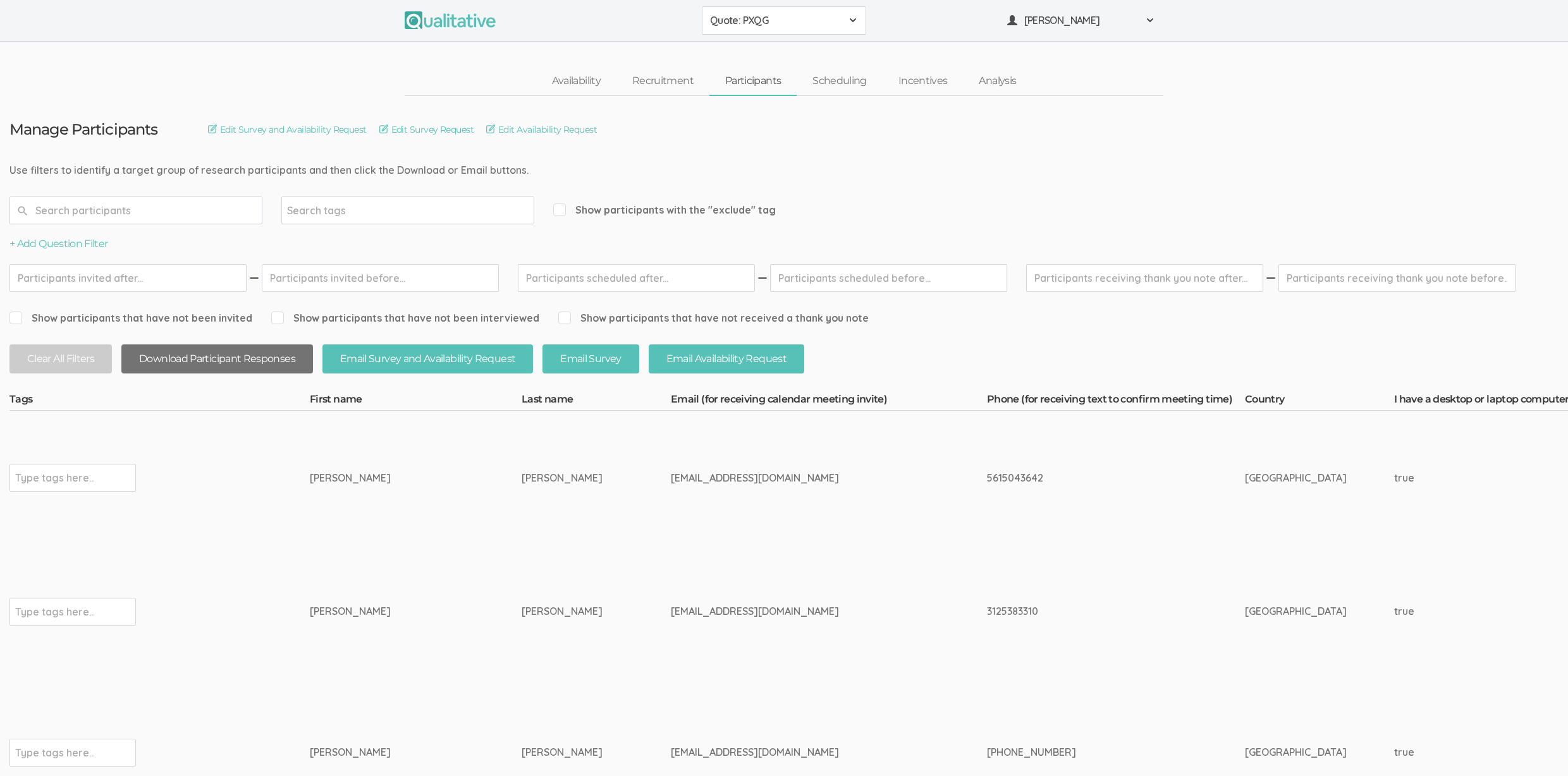
click at [201, 355] on button "Download Participant Responses" at bounding box center [217, 359] width 192 height 29
click at [573, 86] on link "Availability" at bounding box center [576, 82] width 80 height 28
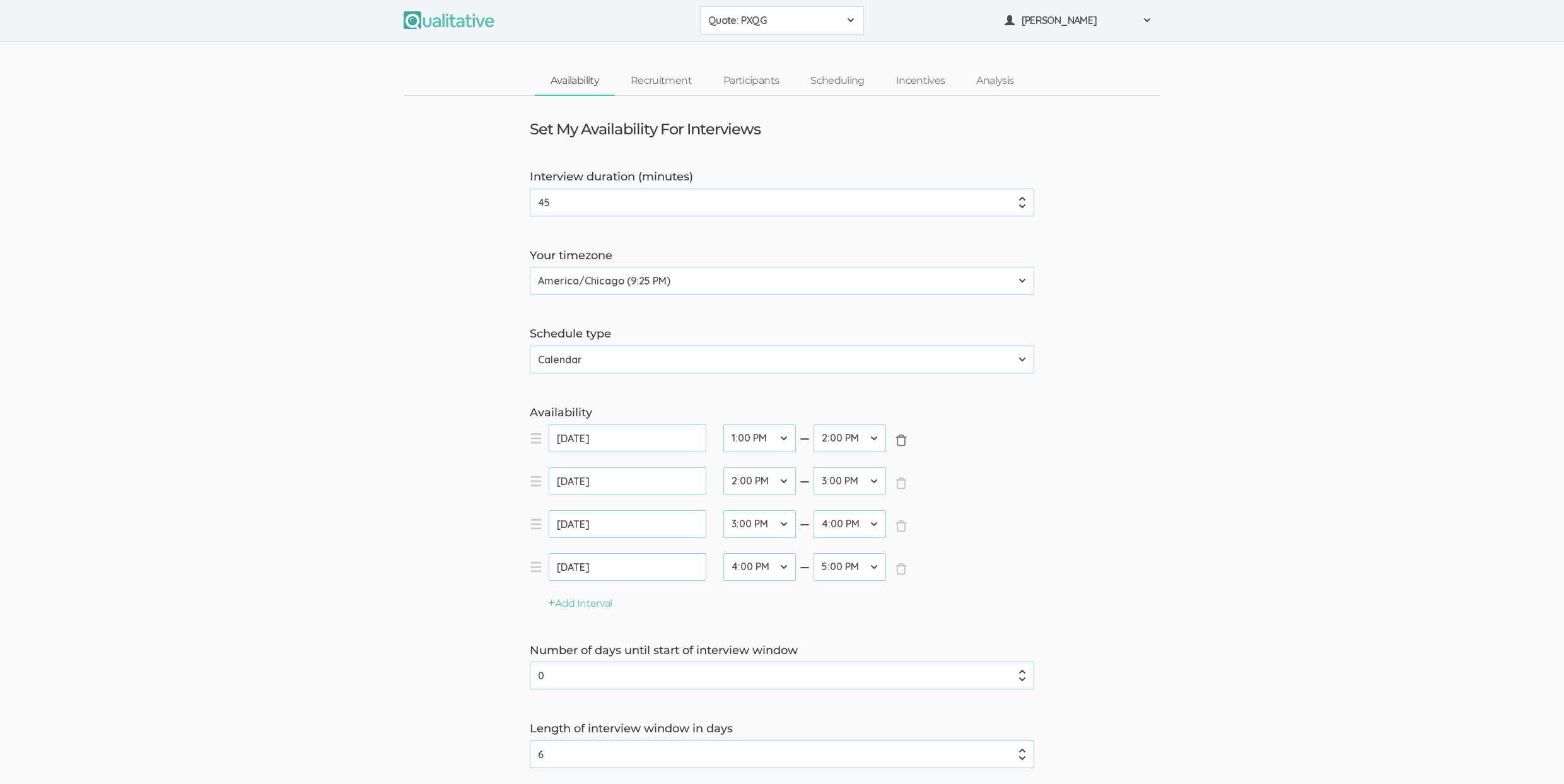
click at [903, 438] on span "×" at bounding box center [902, 441] width 13 height 13
select select "28"
select select "30"
select select "32"
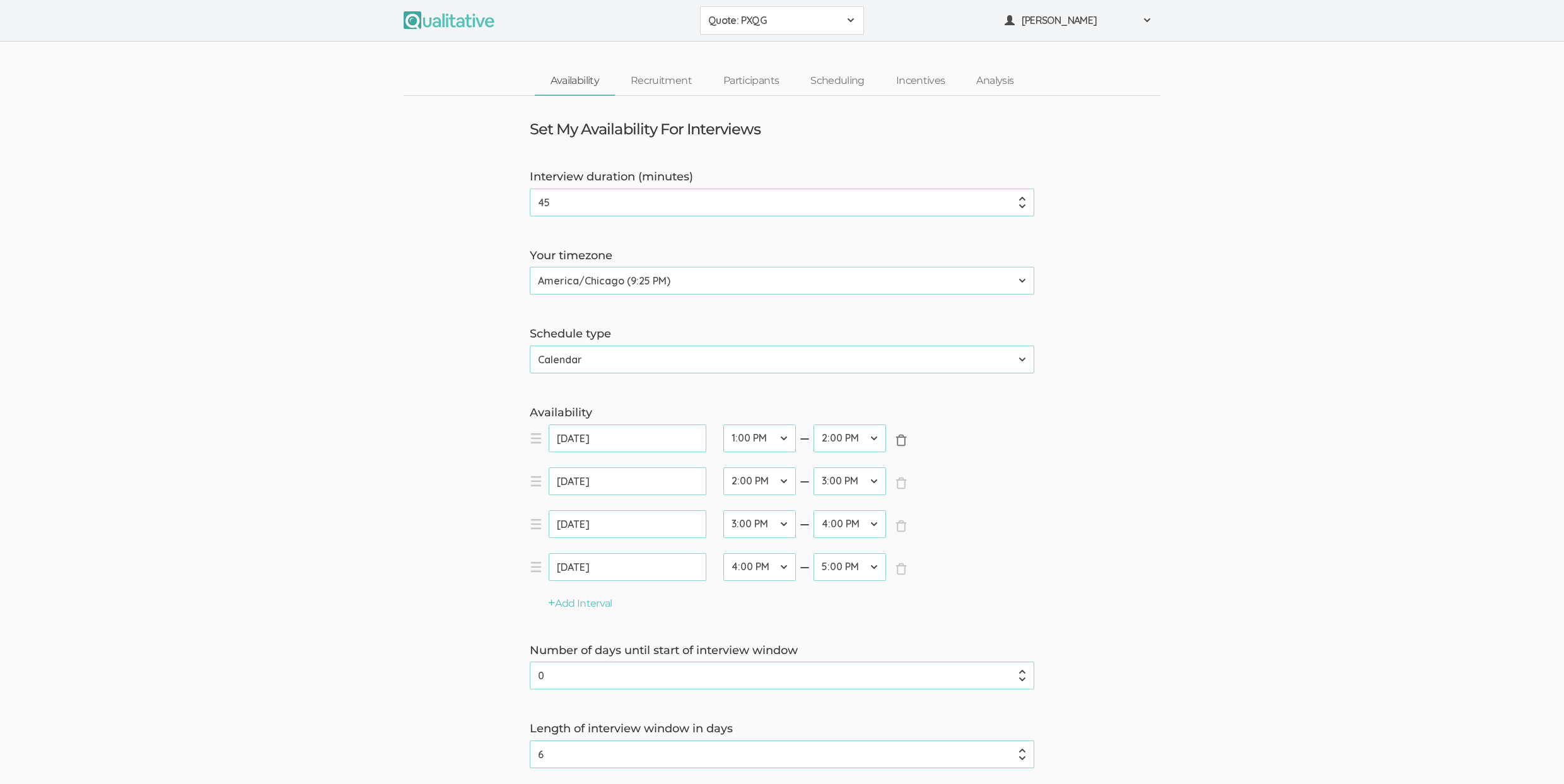
select select "32"
select select "34"
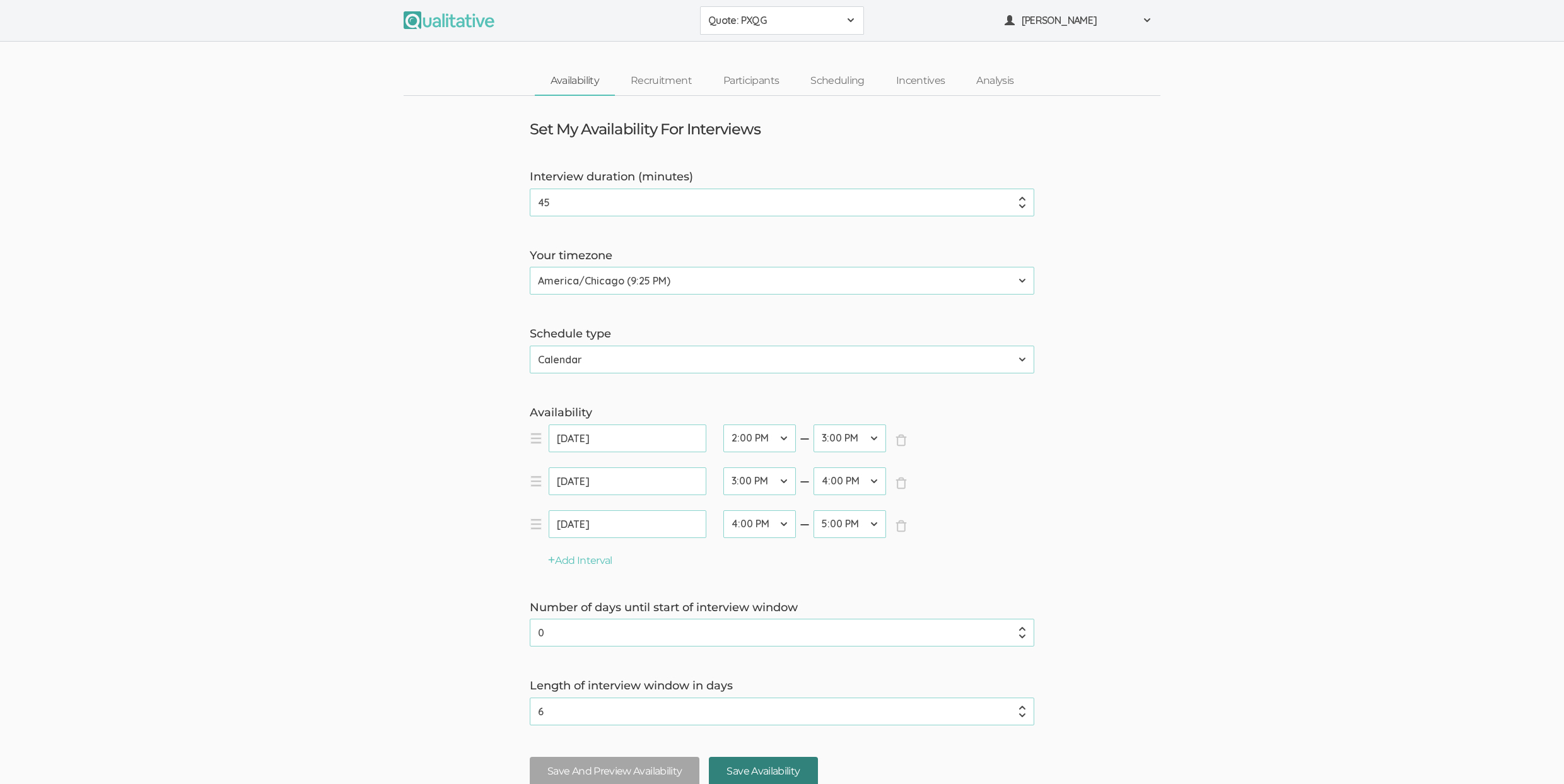
click at [748, 764] on input "Save Availability" at bounding box center [763, 771] width 108 height 29
click at [628, 771] on button "Save And Preview Availability" at bounding box center [614, 771] width 170 height 29
click at [260, 361] on form "Interview duration (minutes) 45 (success) Your timezone Etc/GMT-14 (4:25 PM) Pa…" at bounding box center [782, 482] width 1564 height 626
click at [310, 235] on form "Interview duration (minutes) 45 (success) Your timezone Etc/GMT-14 (4:25 PM) Pa…" at bounding box center [782, 482] width 1564 height 626
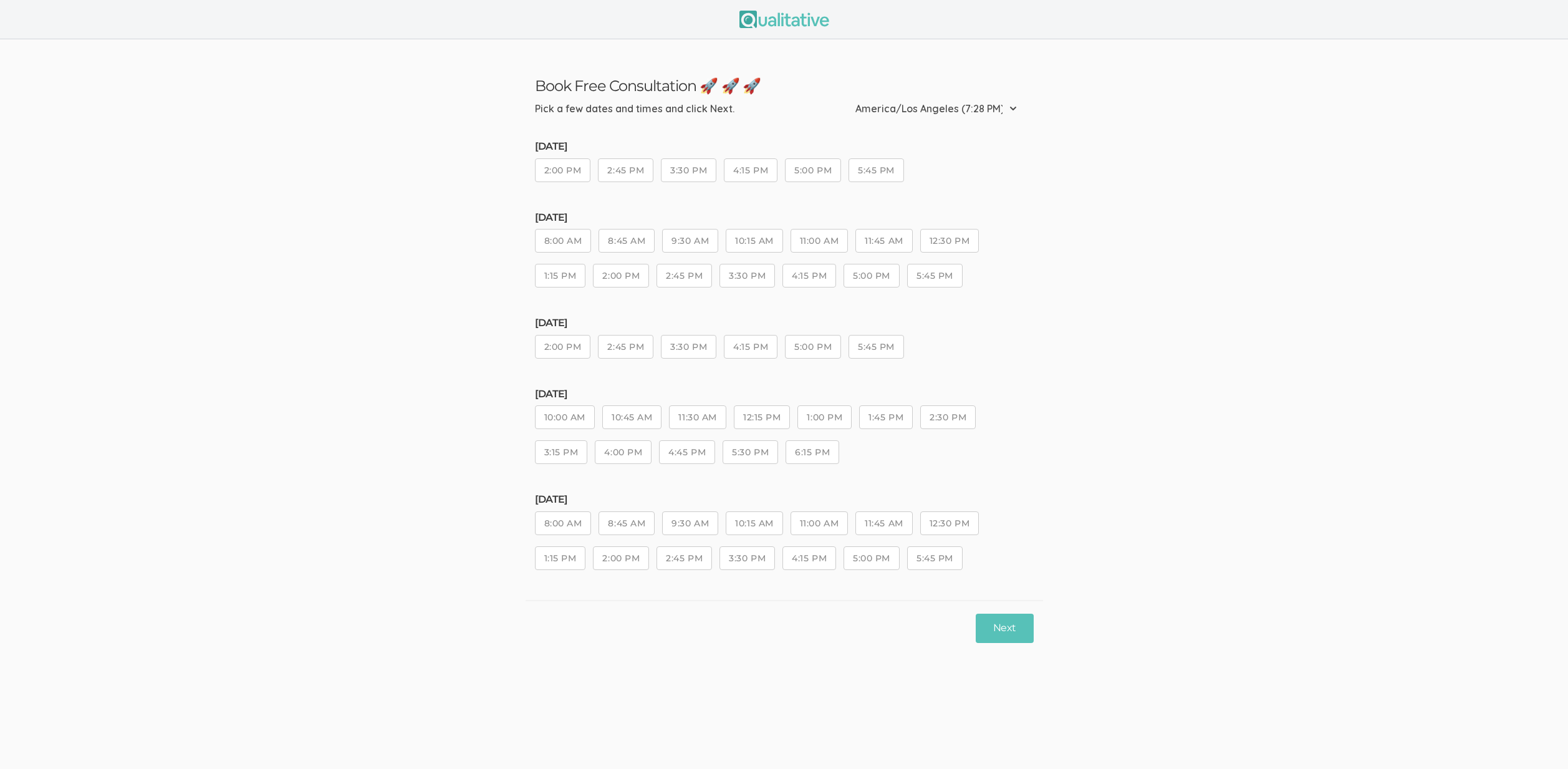
click at [598, 627] on div "Next" at bounding box center [784, 627] width 517 height 55
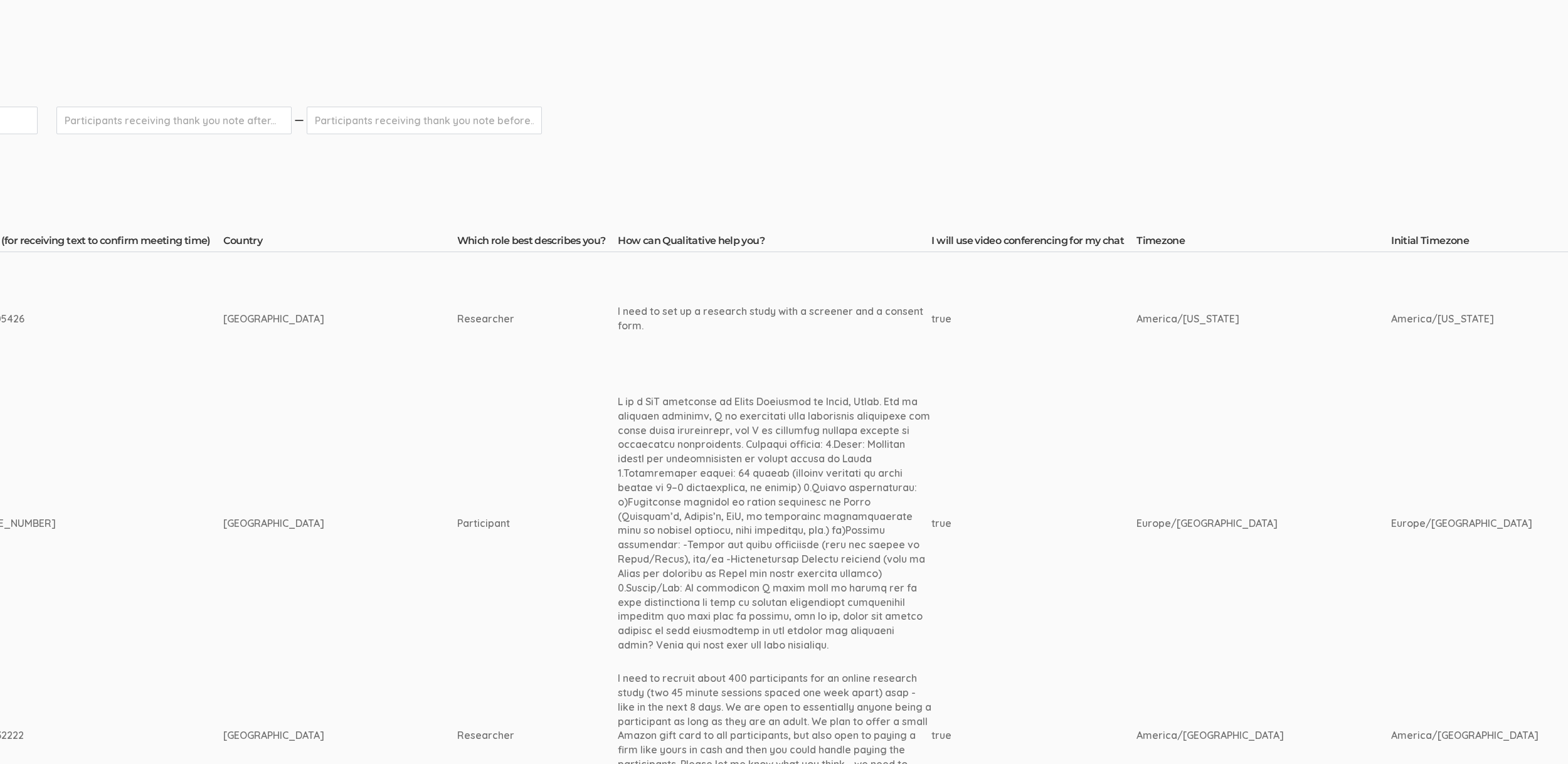
scroll to position [0, 961]
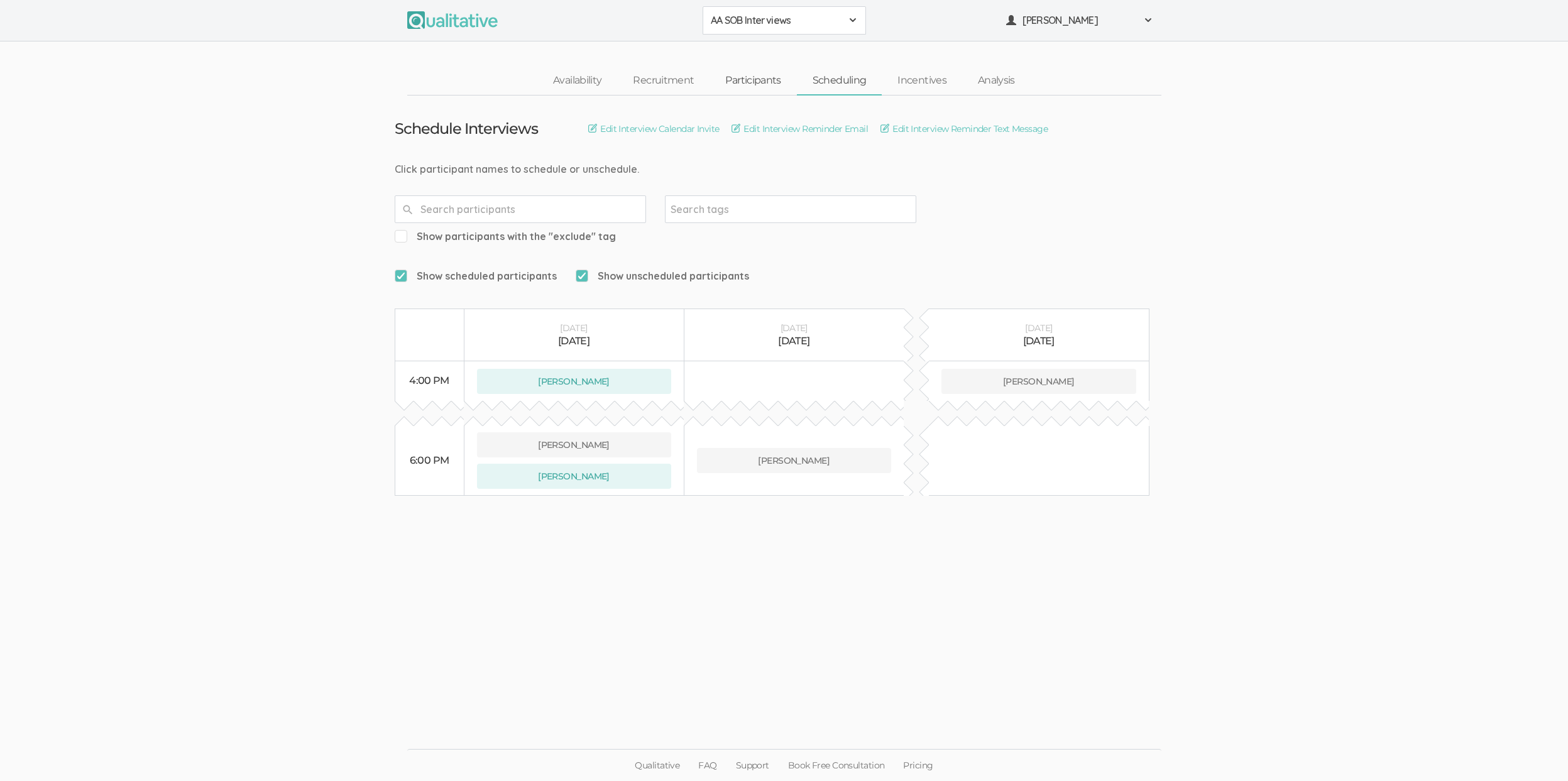
click at [739, 83] on link "Participants" at bounding box center [752, 81] width 87 height 27
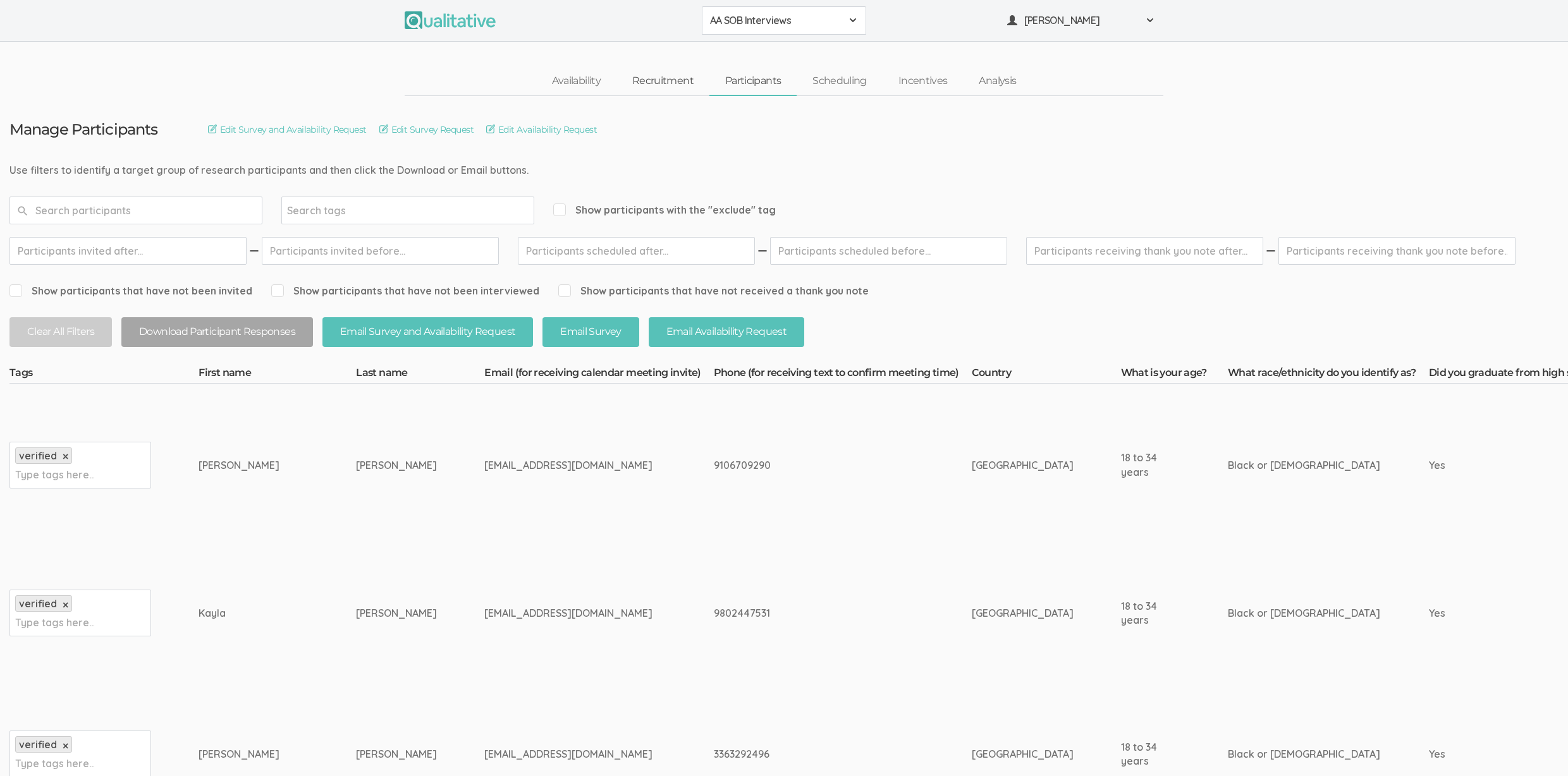
click at [680, 76] on link "Recruitment" at bounding box center [662, 82] width 93 height 28
